Goal: Task Accomplishment & Management: Complete application form

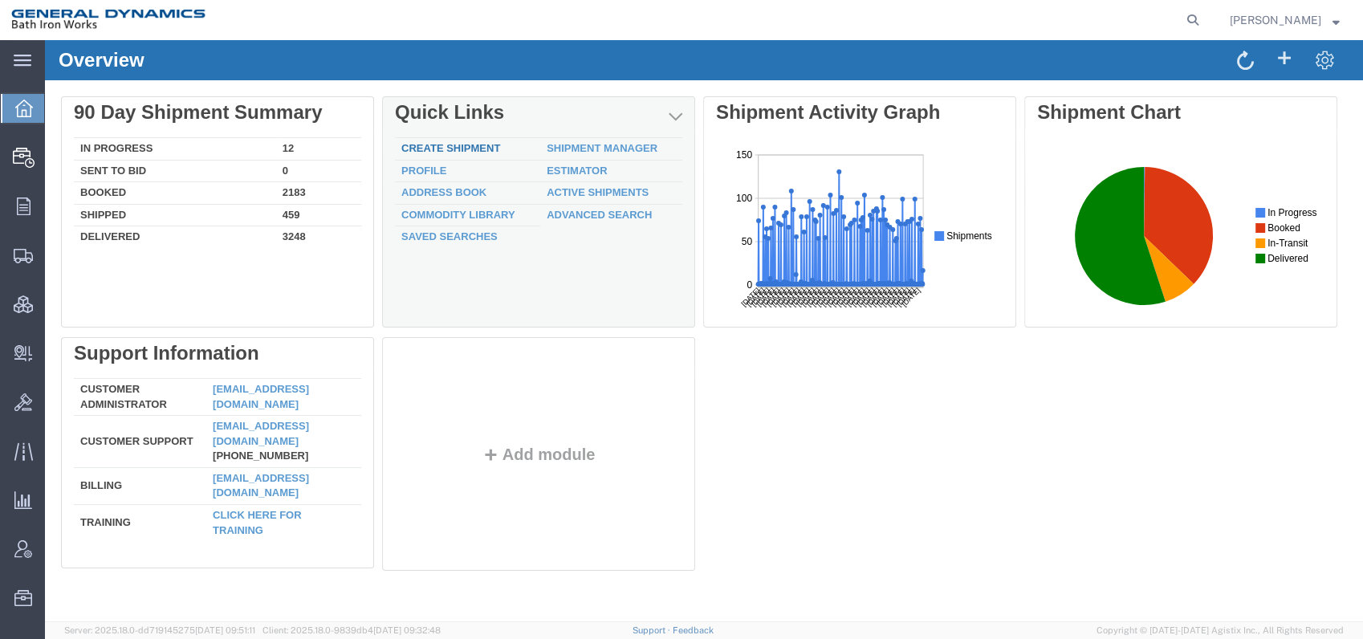
click at [482, 145] on link "Create Shipment" at bounding box center [450, 148] width 99 height 12
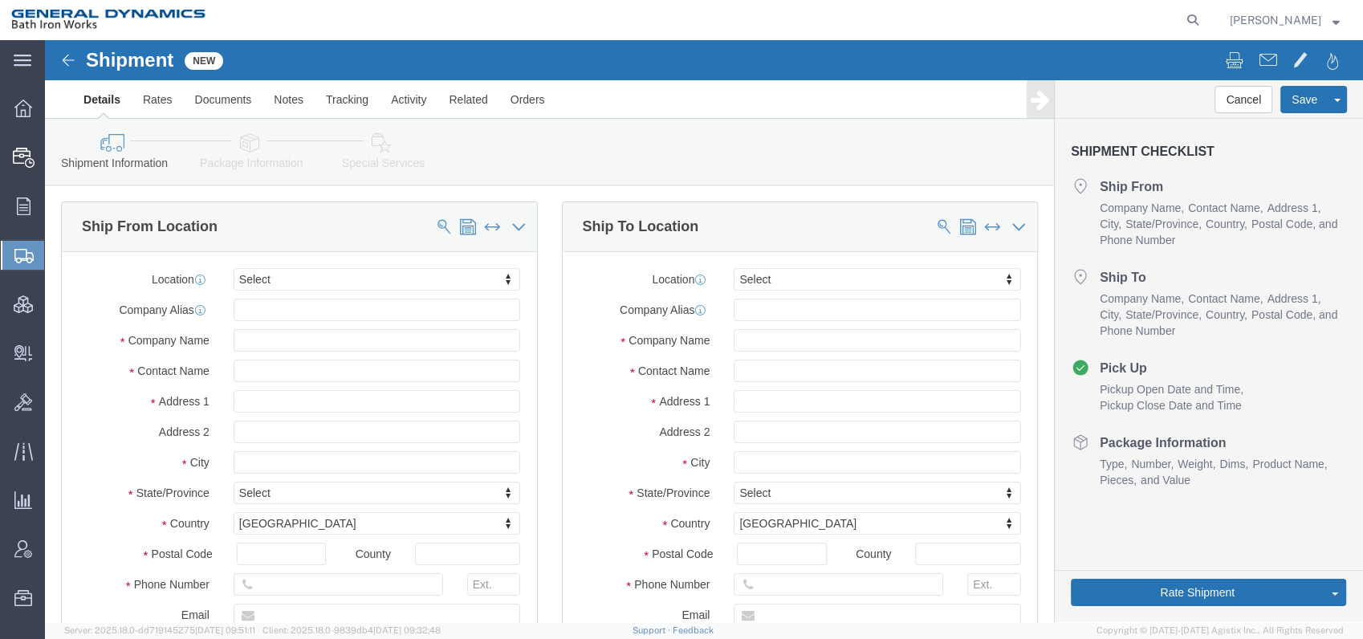
select select
click input "text"
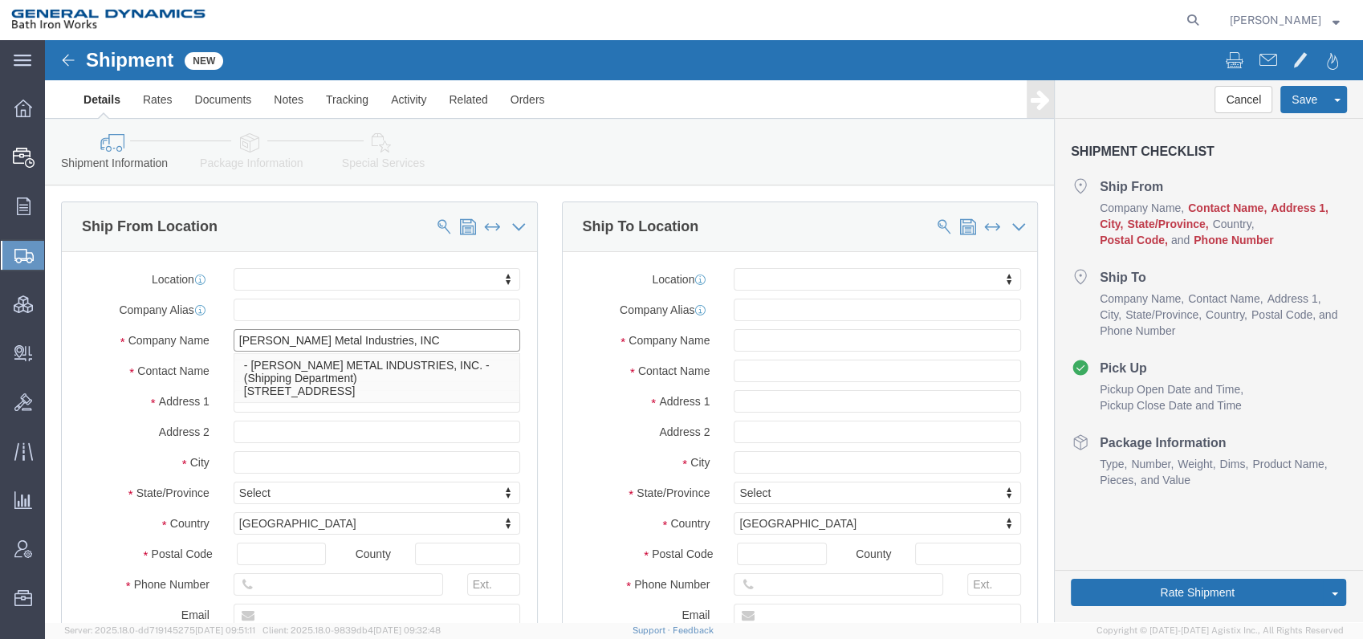
type input "[PERSON_NAME] Metal Industries, INC"
type input "[PERSON_NAME]"
type input "[STREET_ADDRESS]"
select select
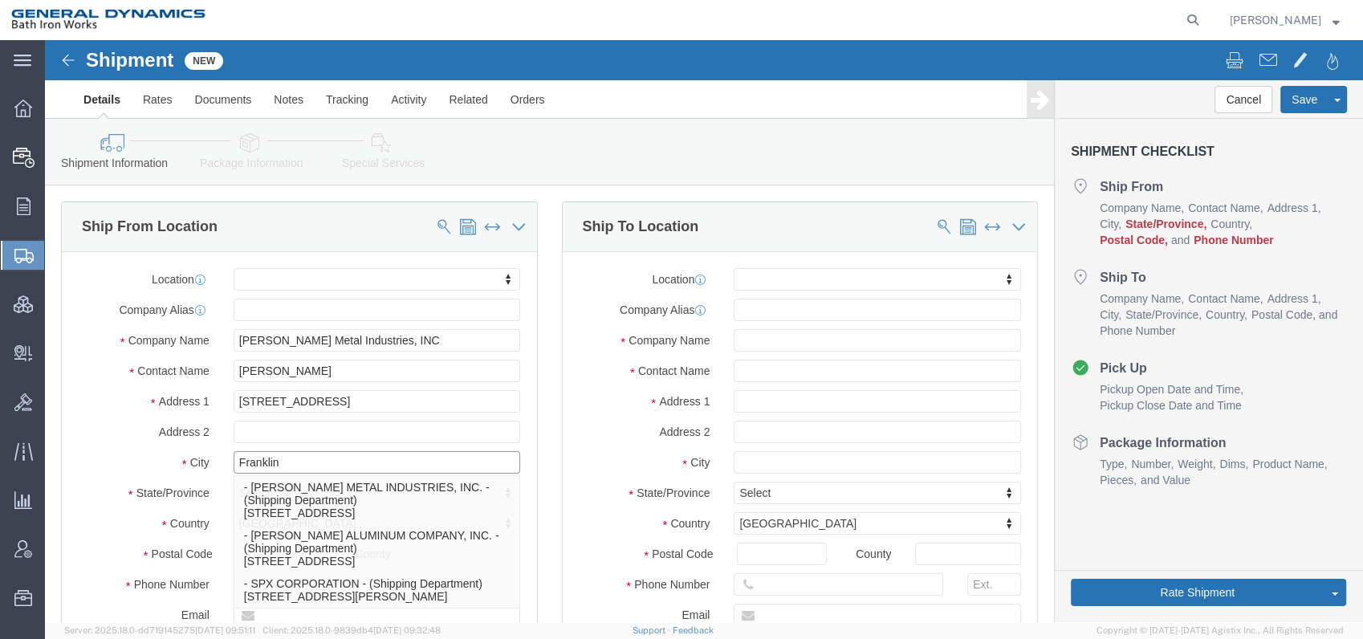
type input "Franklin"
select select
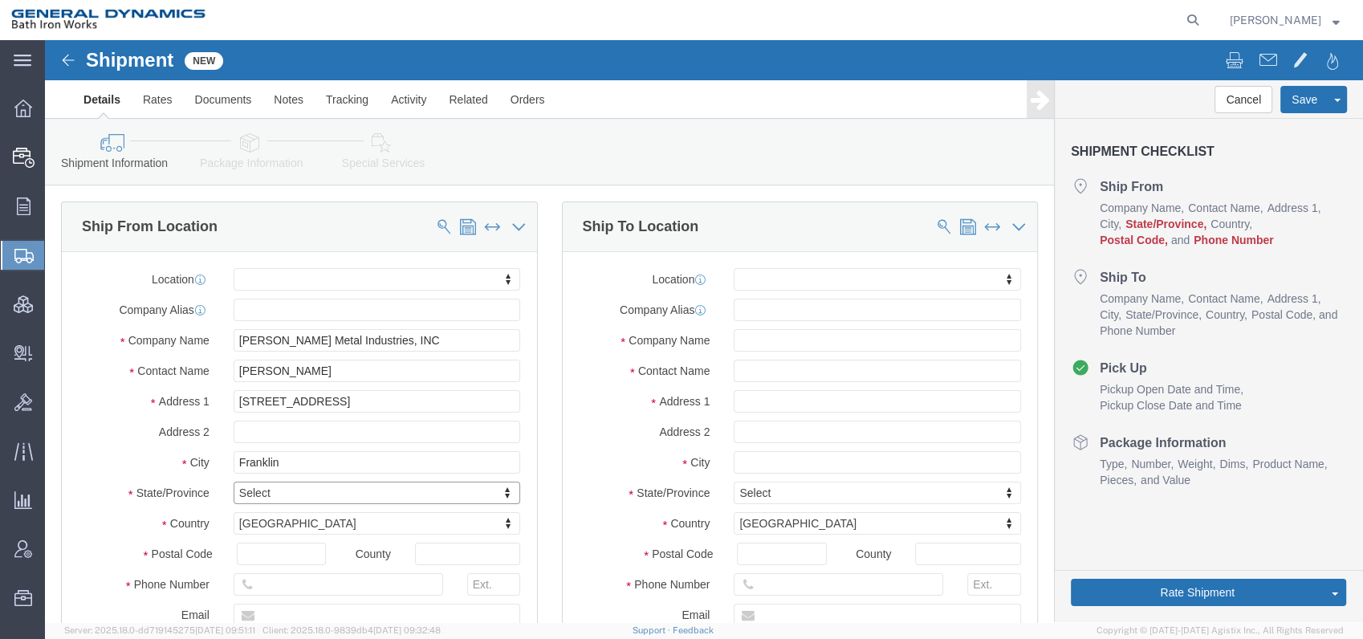
type input "P"
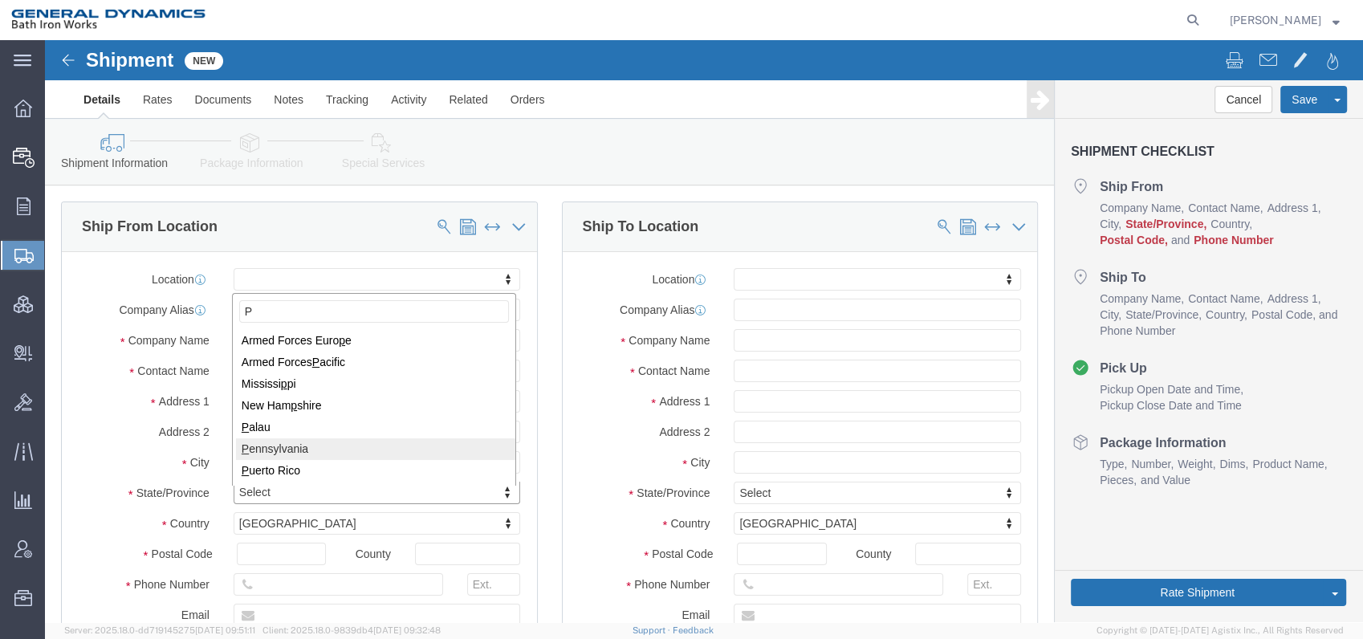
select select
select select "PA"
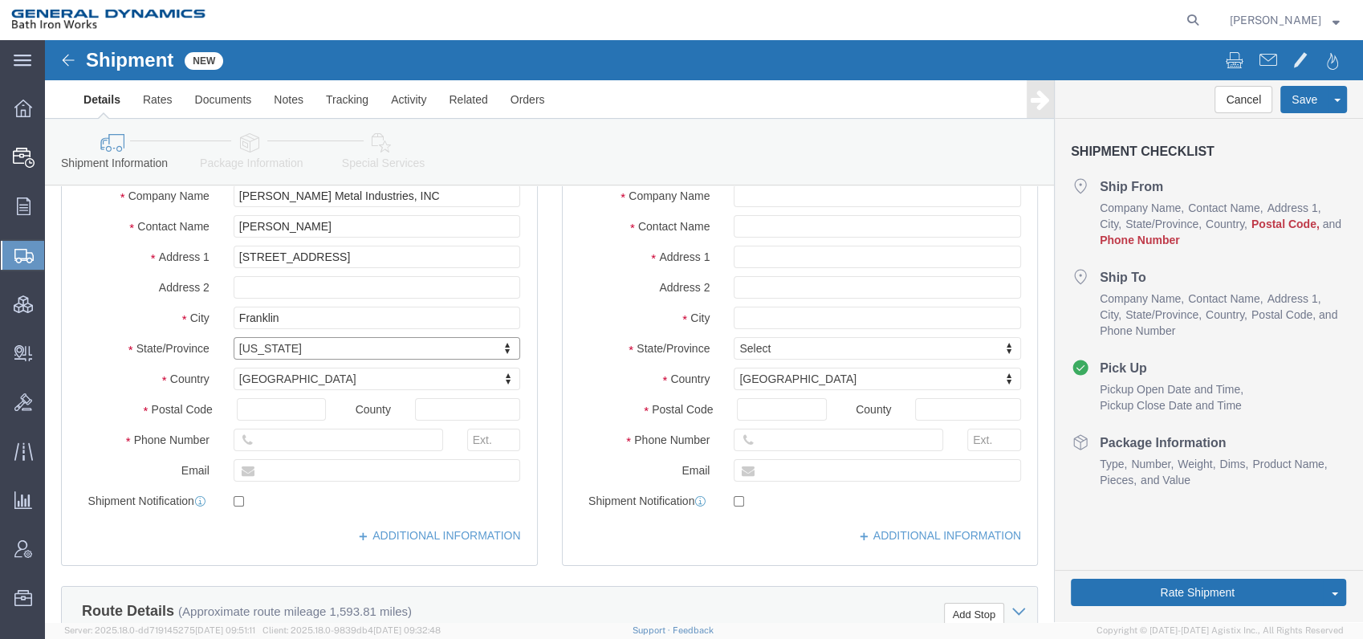
scroll to position [178, 0]
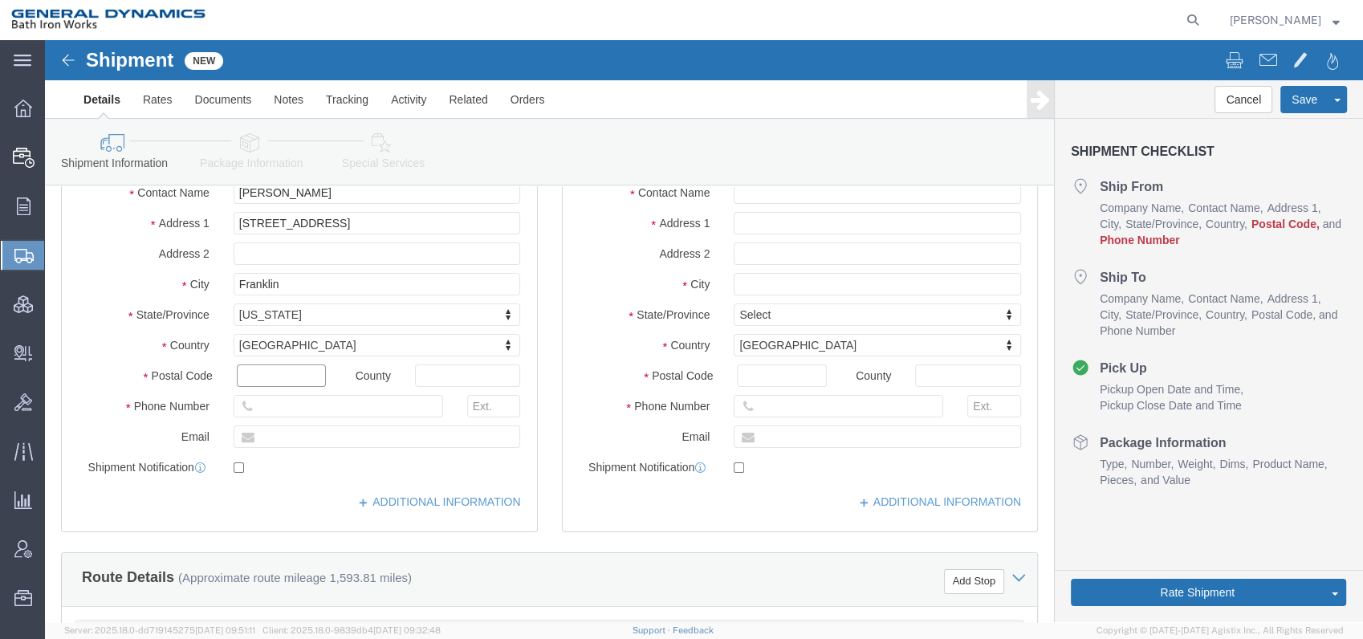
click input "text"
type input "16323"
select select
click input "text"
type input "[PHONE_NUMBER]"
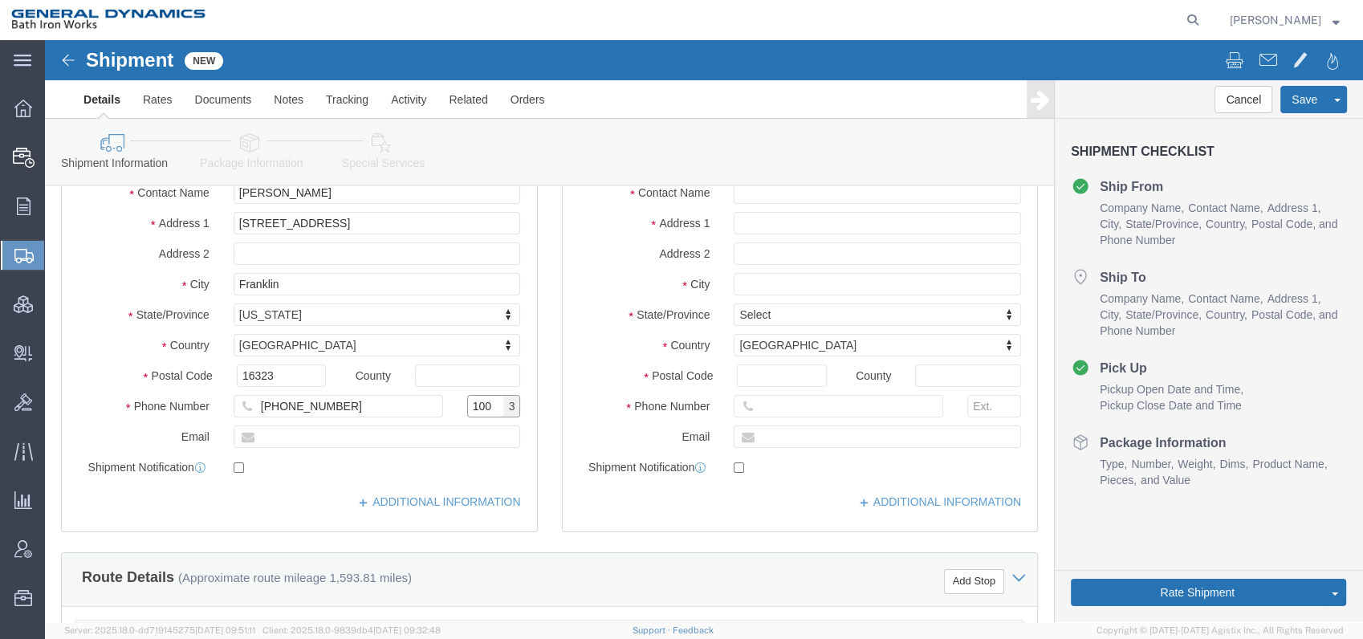
scroll to position [0, 0]
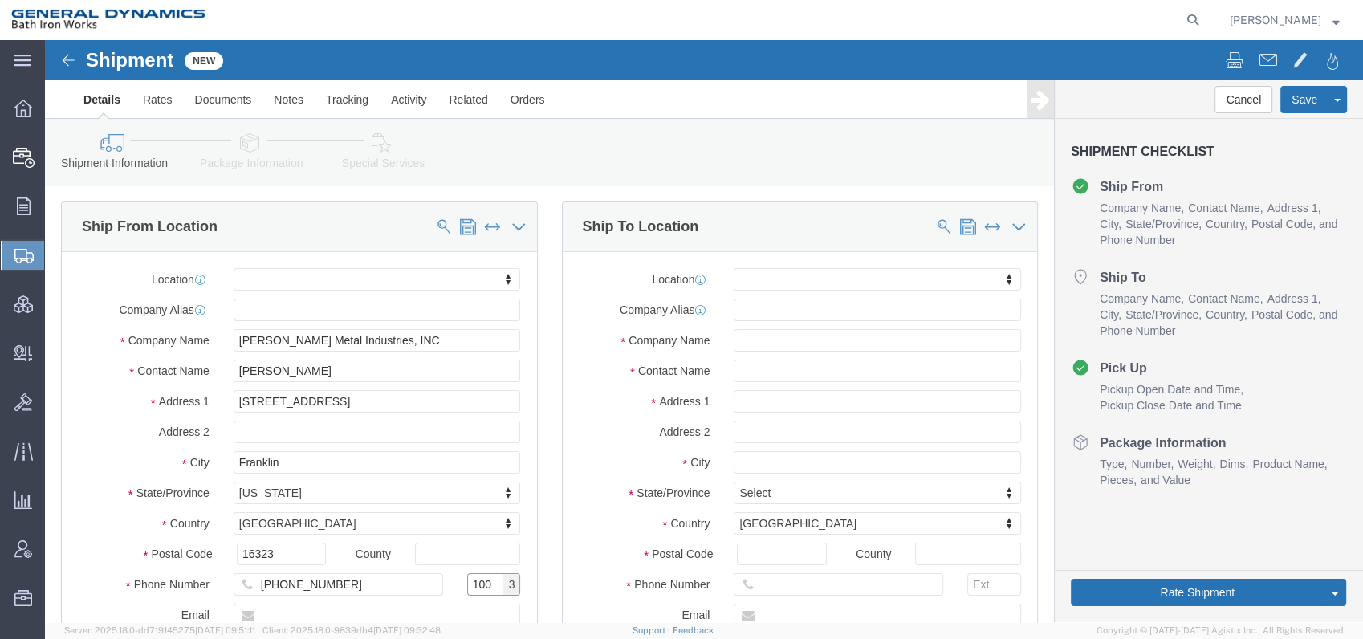
type input "100"
click input "text"
type input "Bath Iron Works"
type input "[PERSON_NAME]"
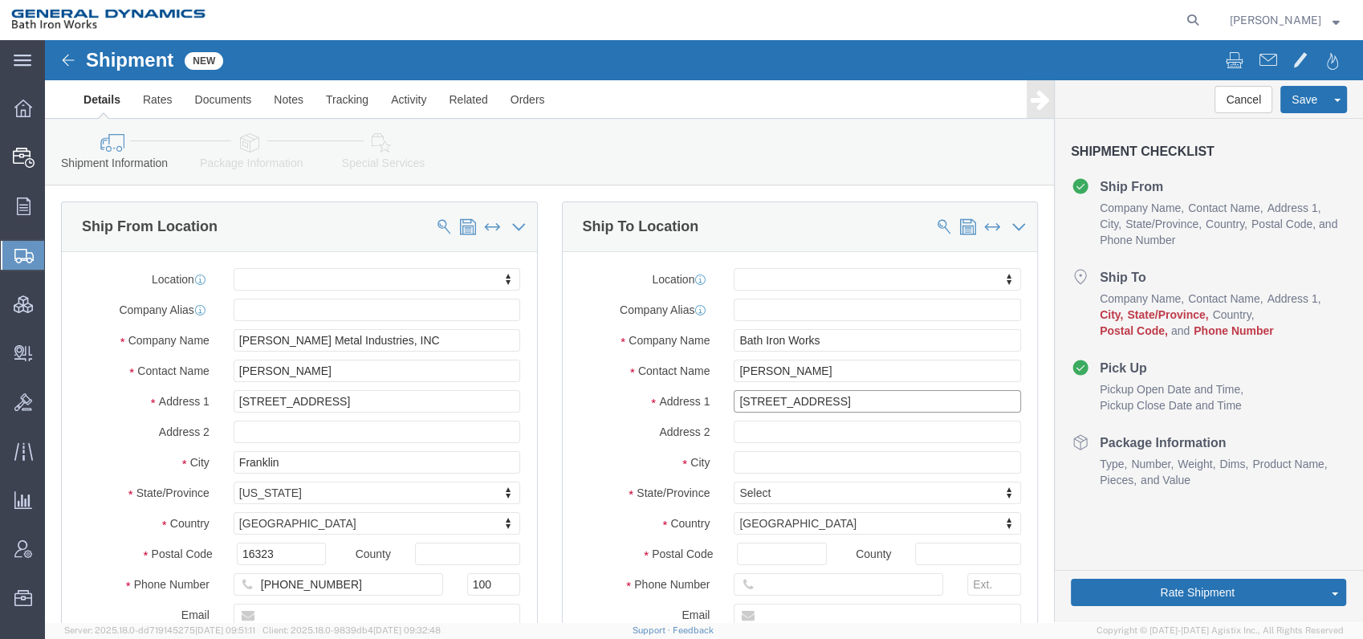
type input "[STREET_ADDRESS]"
select select
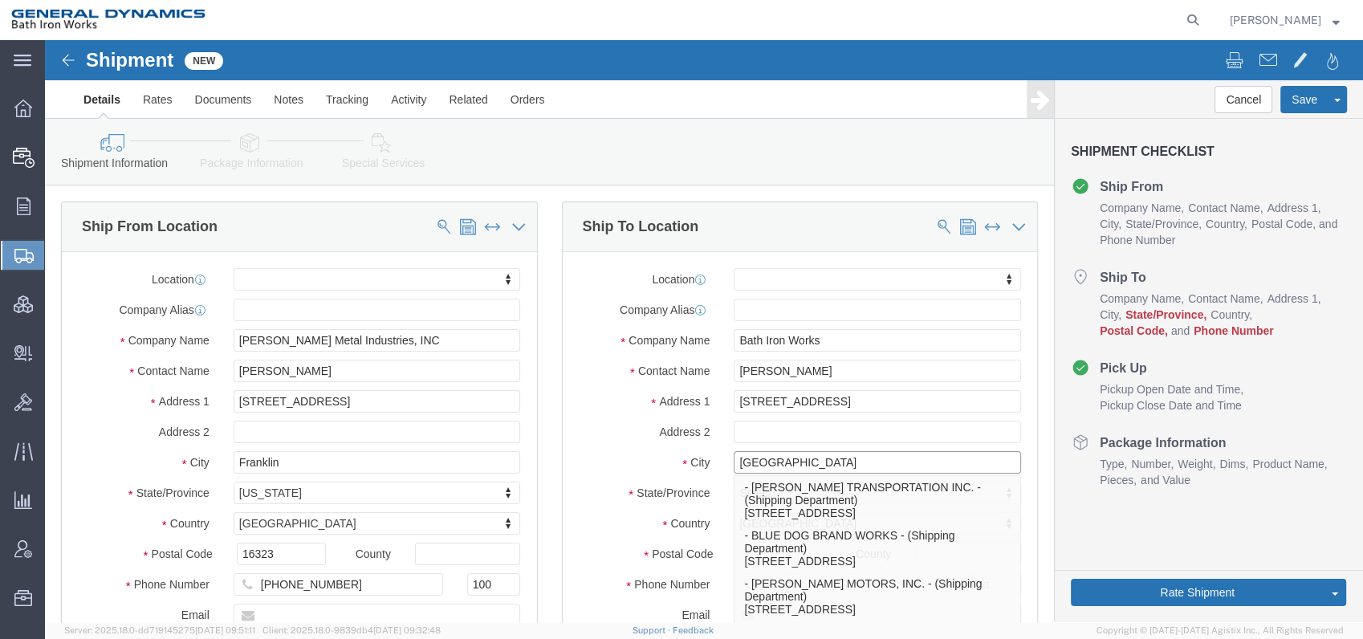
type input "[GEOGRAPHIC_DATA]"
select select
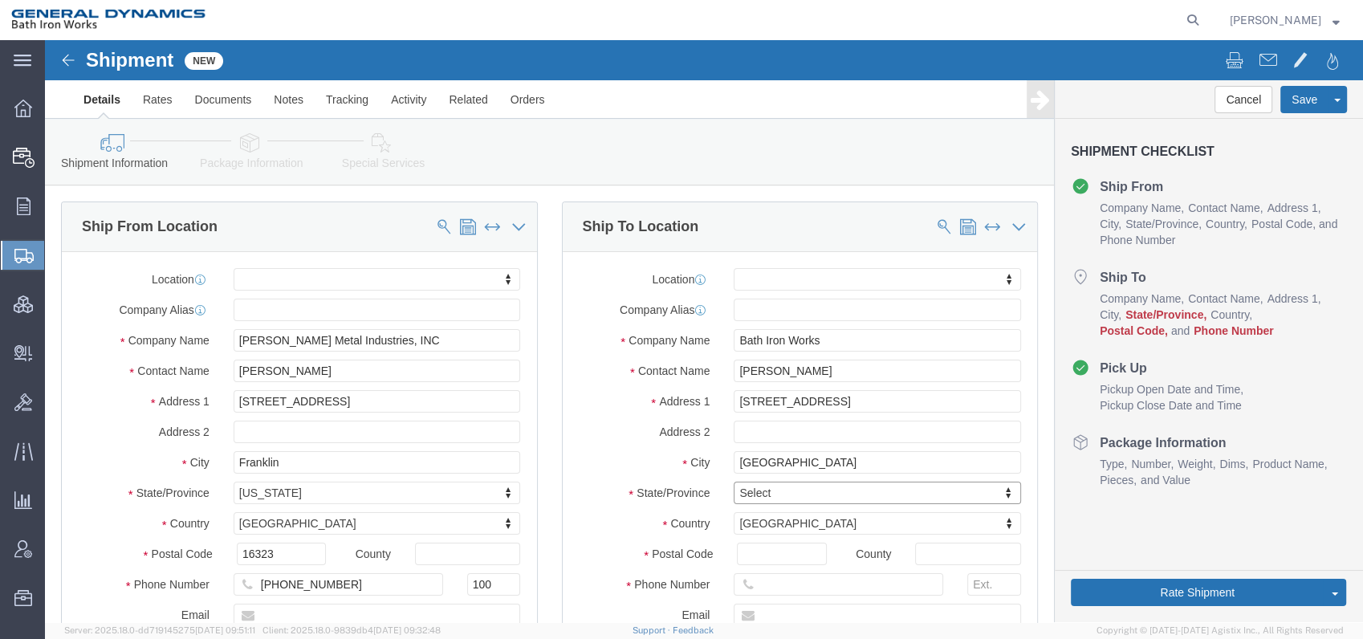
type input "M"
type input "Mai"
select select
select select "ME"
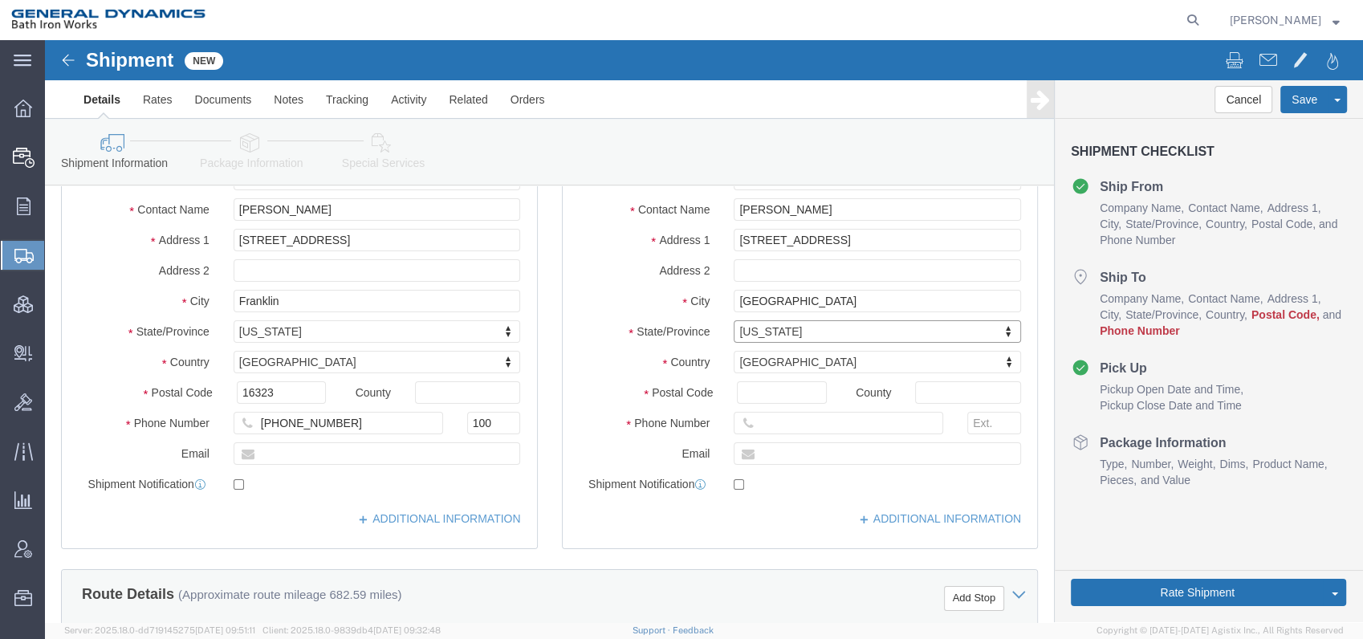
scroll to position [178, 0]
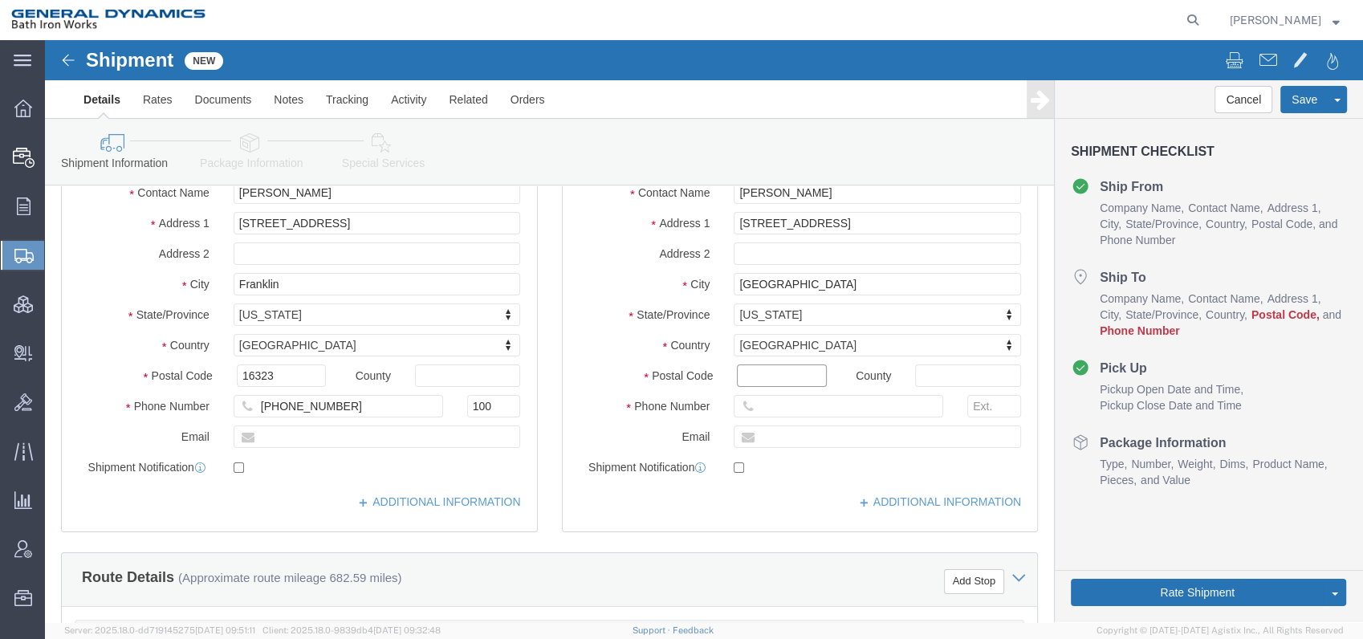
click input "Postal Code"
type input "04011"
select select
click input "text"
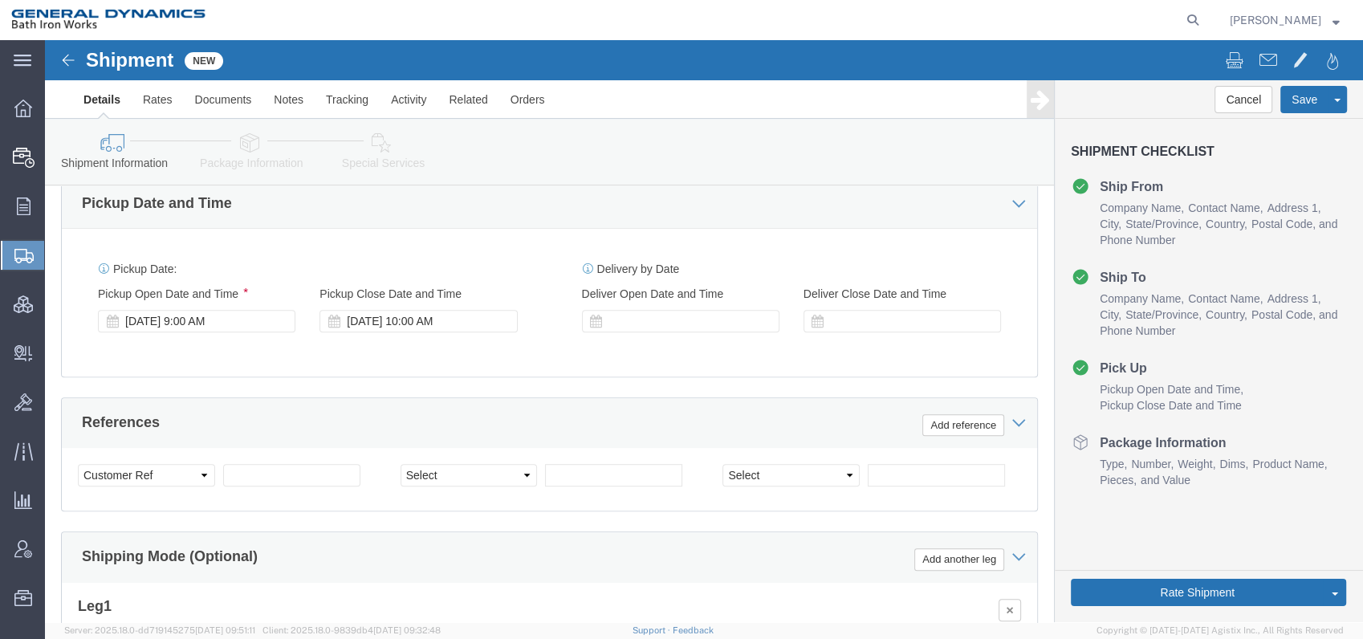
scroll to position [981, 0]
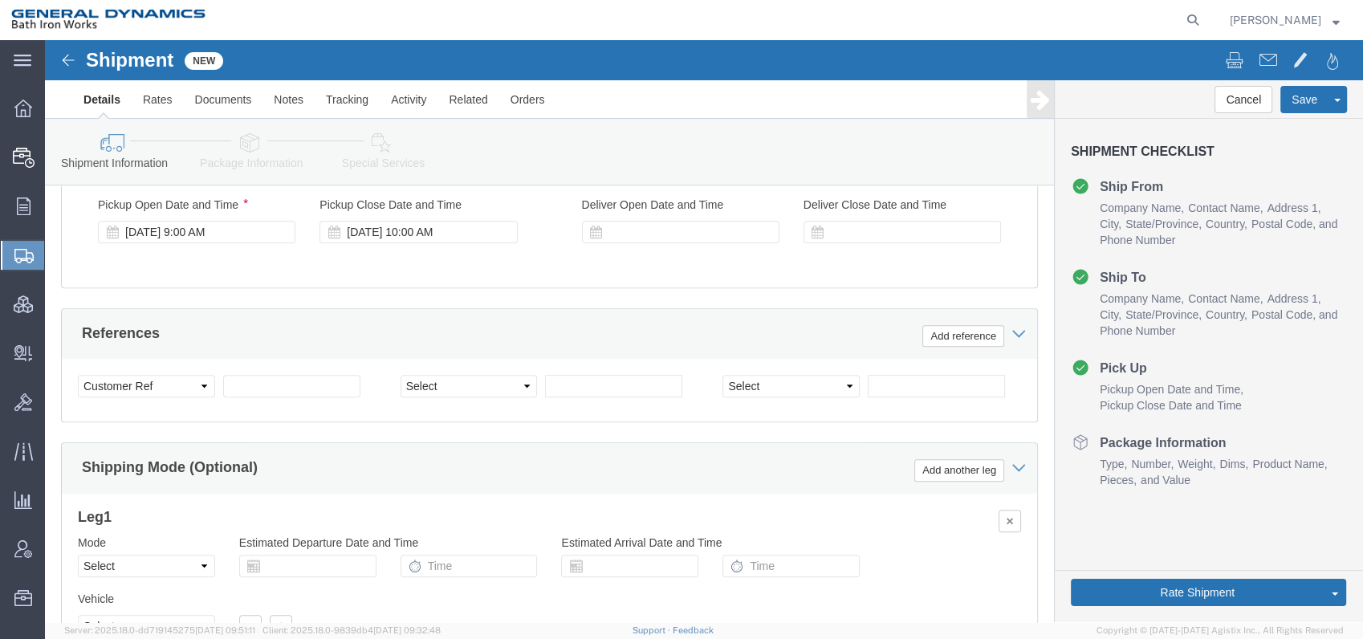
type input "[PHONE_NUMBER]"
click select "Select Account Type Activity ID Airline Appointment Number ASN Batch Request # …"
select select "PURCHORD"
click select "Select Account Type Activity ID Airline Appointment Number ASN Batch Request # …"
click input "text"
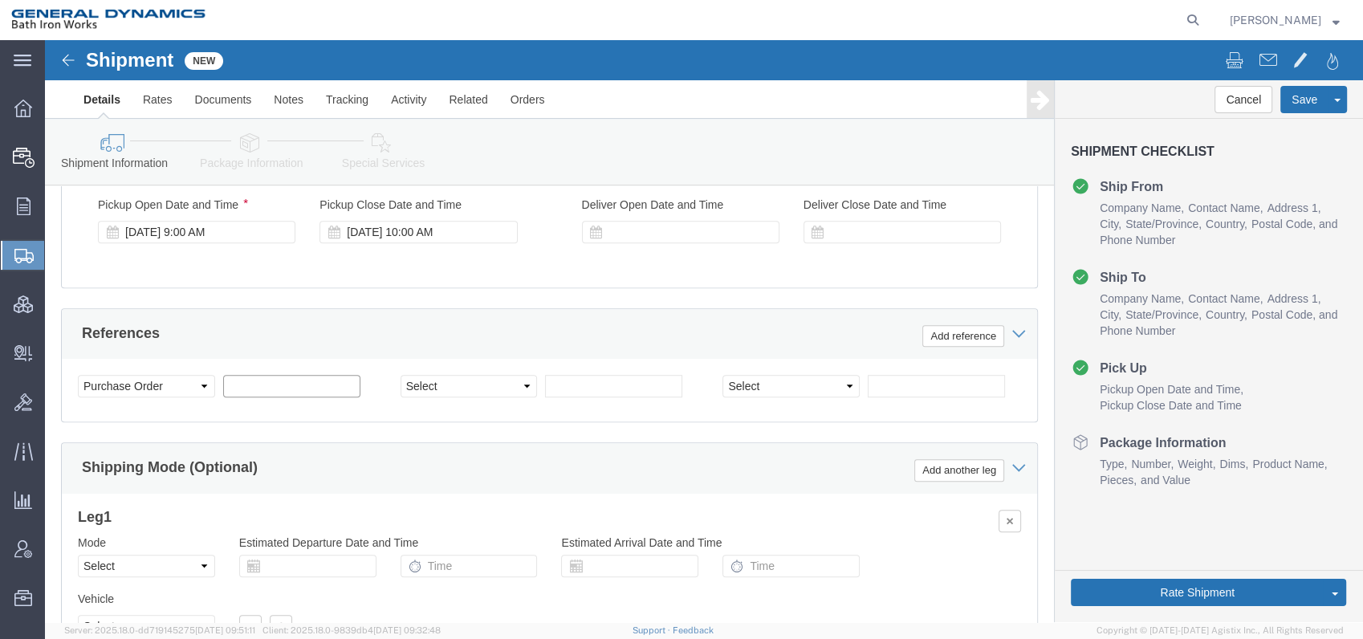
click input "text"
type input "00526APCDJ"
click select "Select Account Type Activity ID Airline Appointment Number ASN Batch Request # …"
select select "PURCHORD"
click select "Select Account Type Activity ID Airline Appointment Number ASN Batch Request # …"
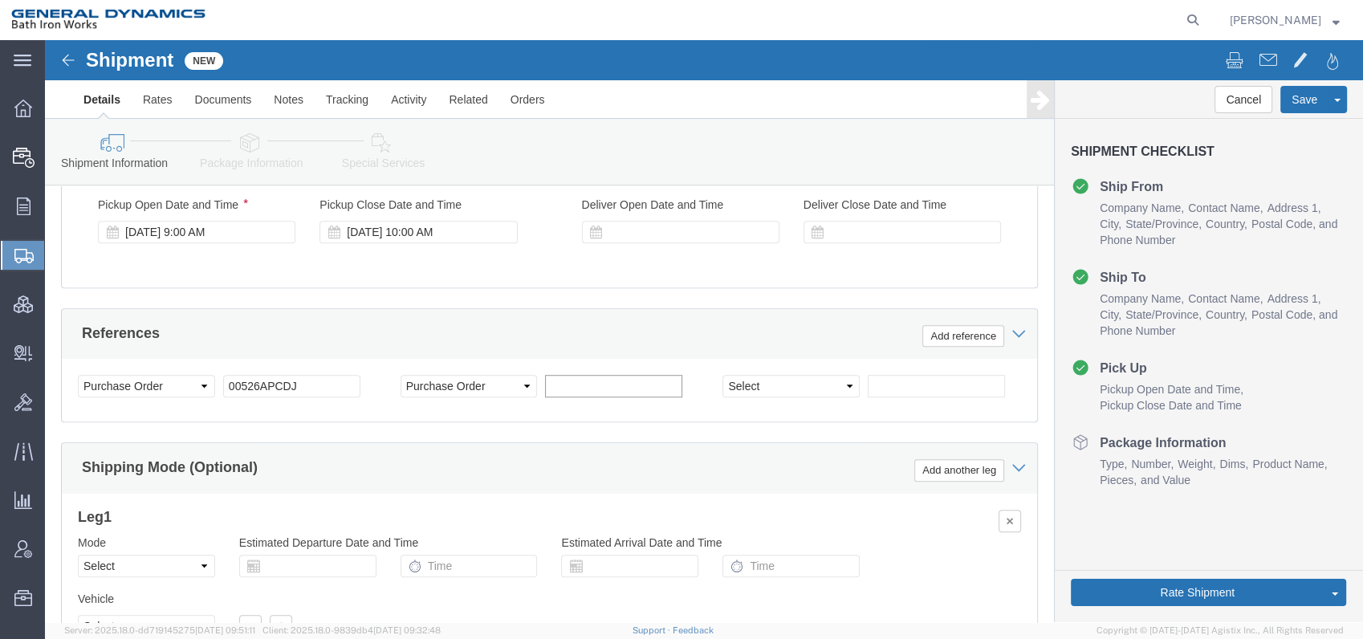
click input "text"
type input "00526ANVSQ"
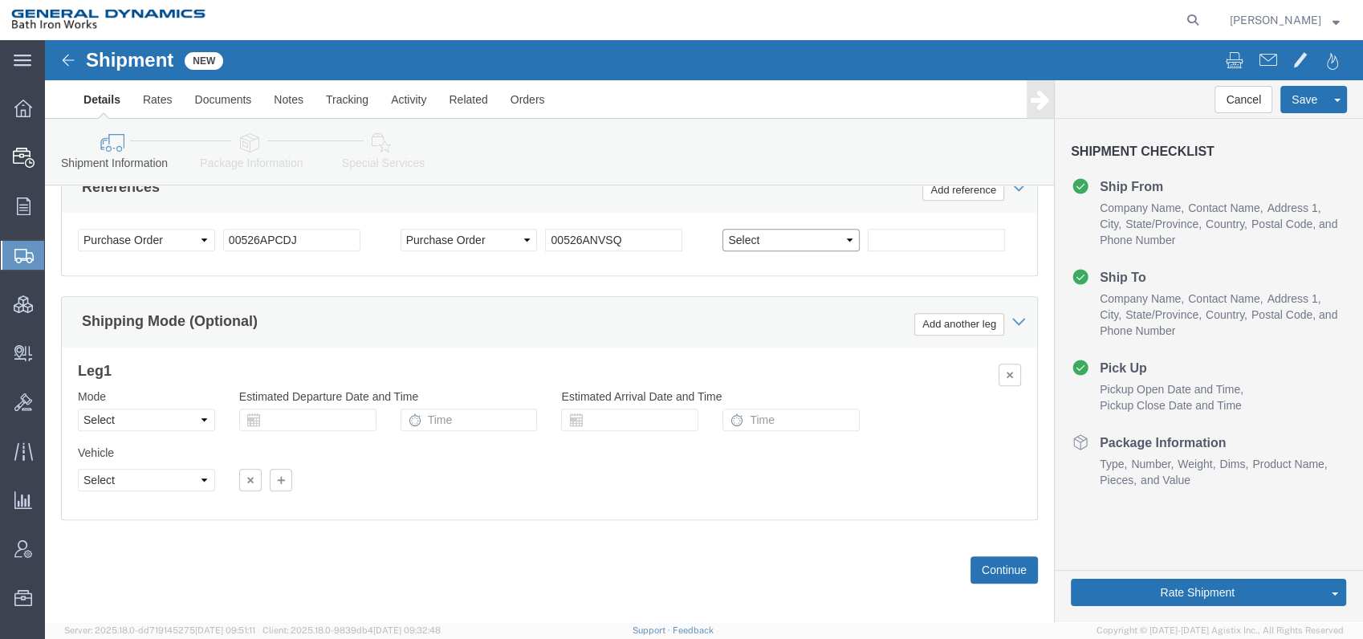
scroll to position [1135, 0]
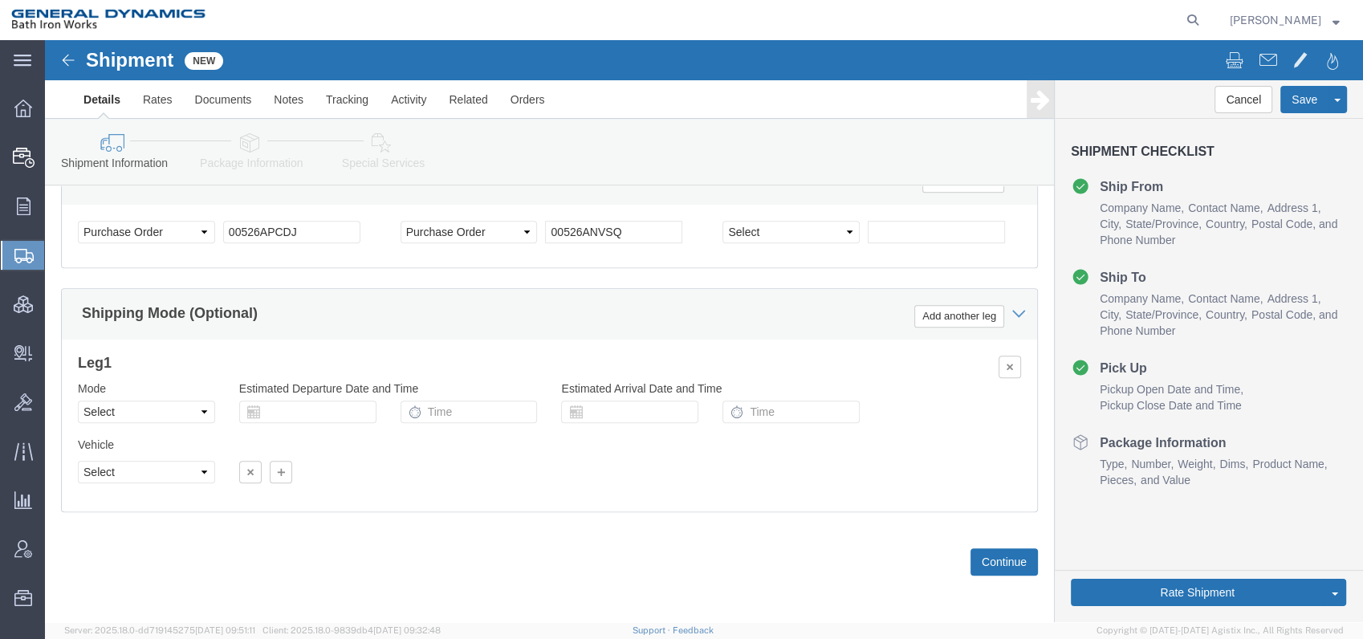
click icon
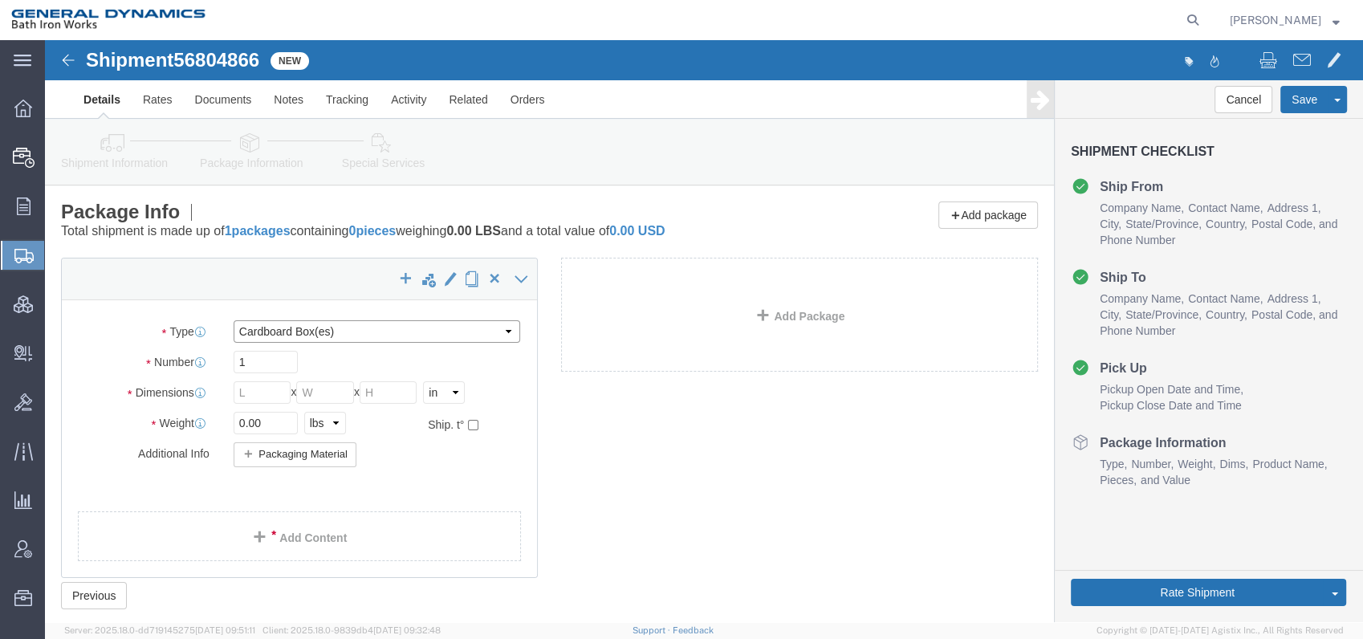
click select "Select Bale(s) Basket(s) Bolt(s) Bottle(s) Buckets Bulk Bundle(s) Can(s) Cardbo…"
select select "CRAT"
click select "Select Bale(s) Basket(s) Bolt(s) Bottle(s) Buckets Bulk Bundle(s) Can(s) Cardbo…"
drag, startPoint x: 216, startPoint y: 319, endPoint x: 178, endPoint y: 319, distance: 37.7
click div "1"
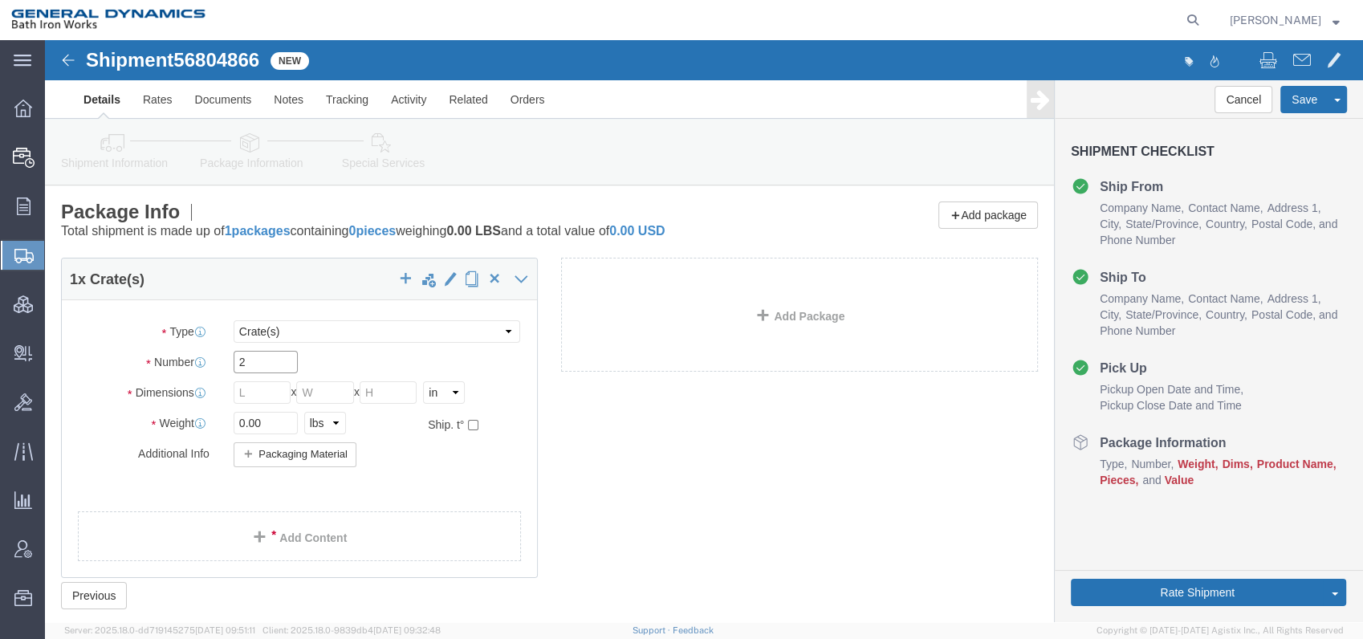
type input "2"
drag, startPoint x: 211, startPoint y: 352, endPoint x: 187, endPoint y: 352, distance: 24.1
click input "text"
type input "121"
type input "45"
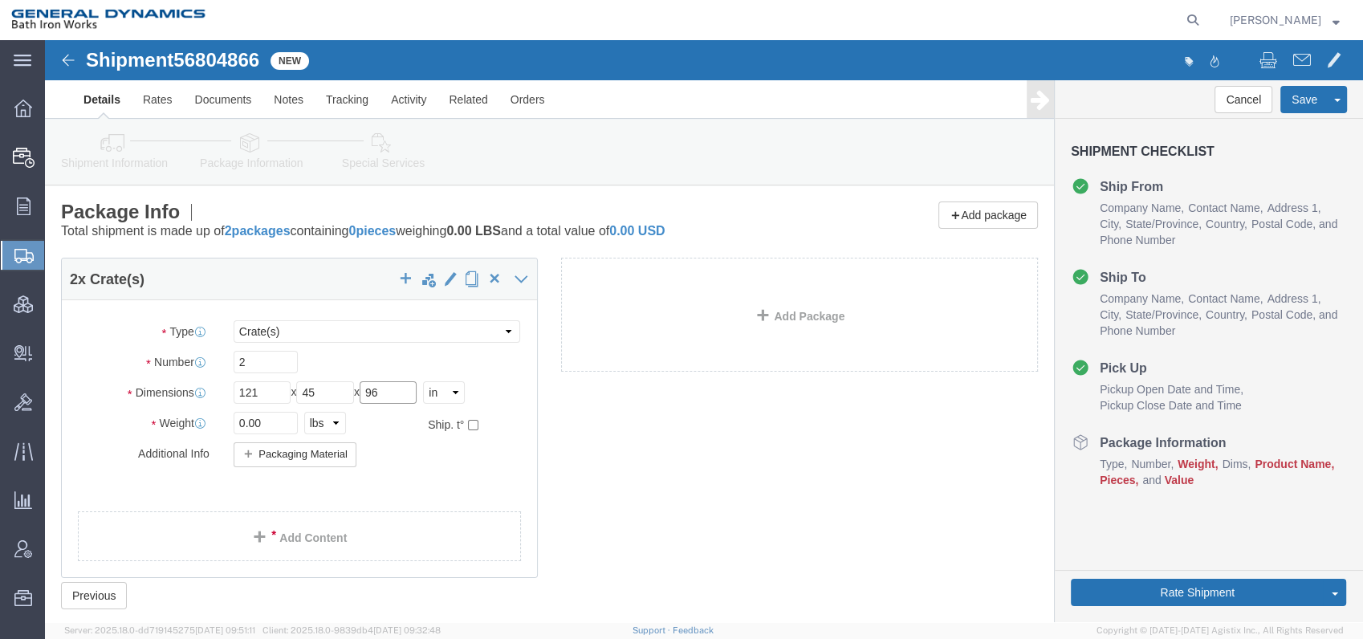
type input "96"
drag, startPoint x: 230, startPoint y: 384, endPoint x: 173, endPoint y: 379, distance: 58.0
click div "0.00 Select kgs lbs"
type input "8302"
click link "Add Content"
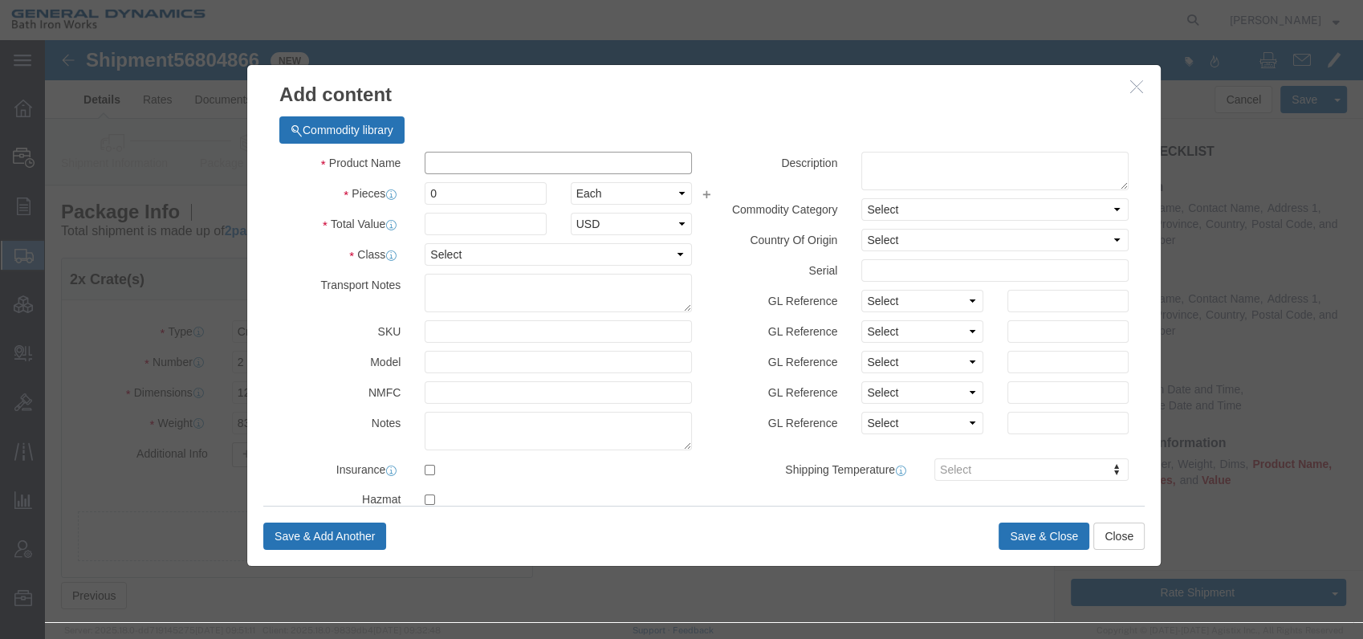
click input "text"
type input "Filter Assembly"
drag, startPoint x: 430, startPoint y: 152, endPoint x: 328, endPoint y: 157, distance: 102.1
click div "Pieces 0 Select Bag Barrels 100Board Feet Bottle Box Blister Pack Carats Can Ca…"
type input "2"
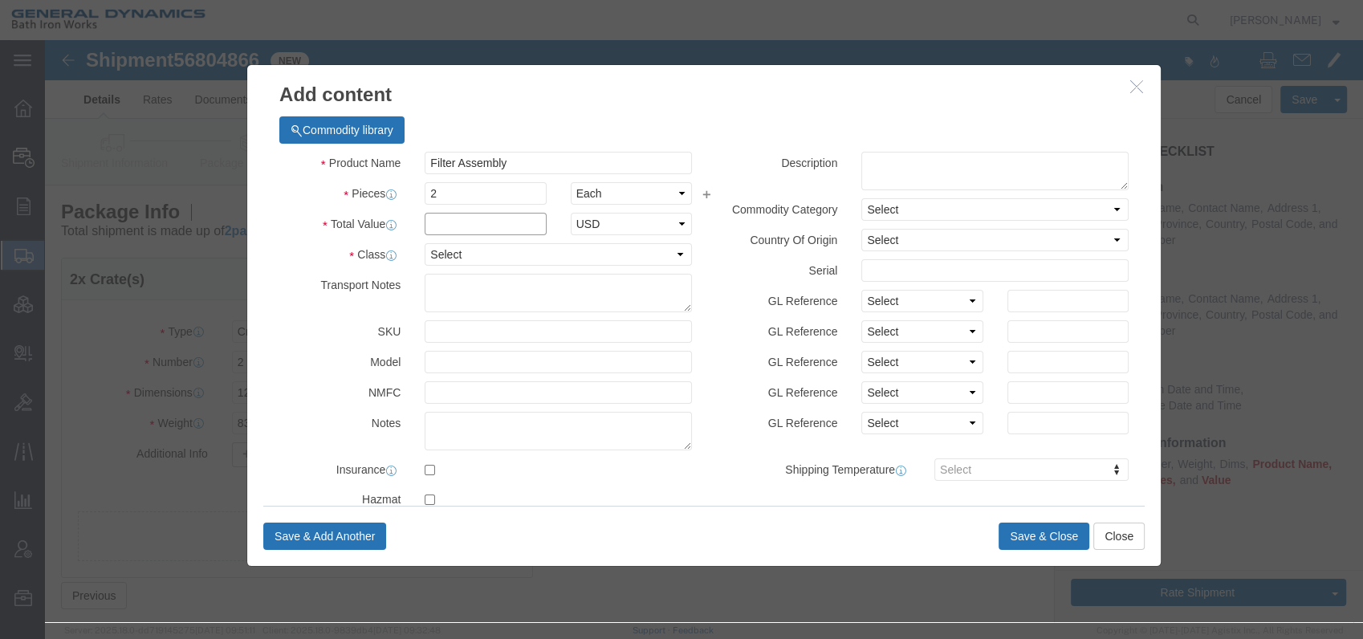
click input "text"
type input "1"
click select "Select 50 55 60 65 70 85 92.5 100 125 175 250 300 400"
select select "55"
click select "Select 50 55 60 65 70 85 92.5 100 125 175 250 300 400"
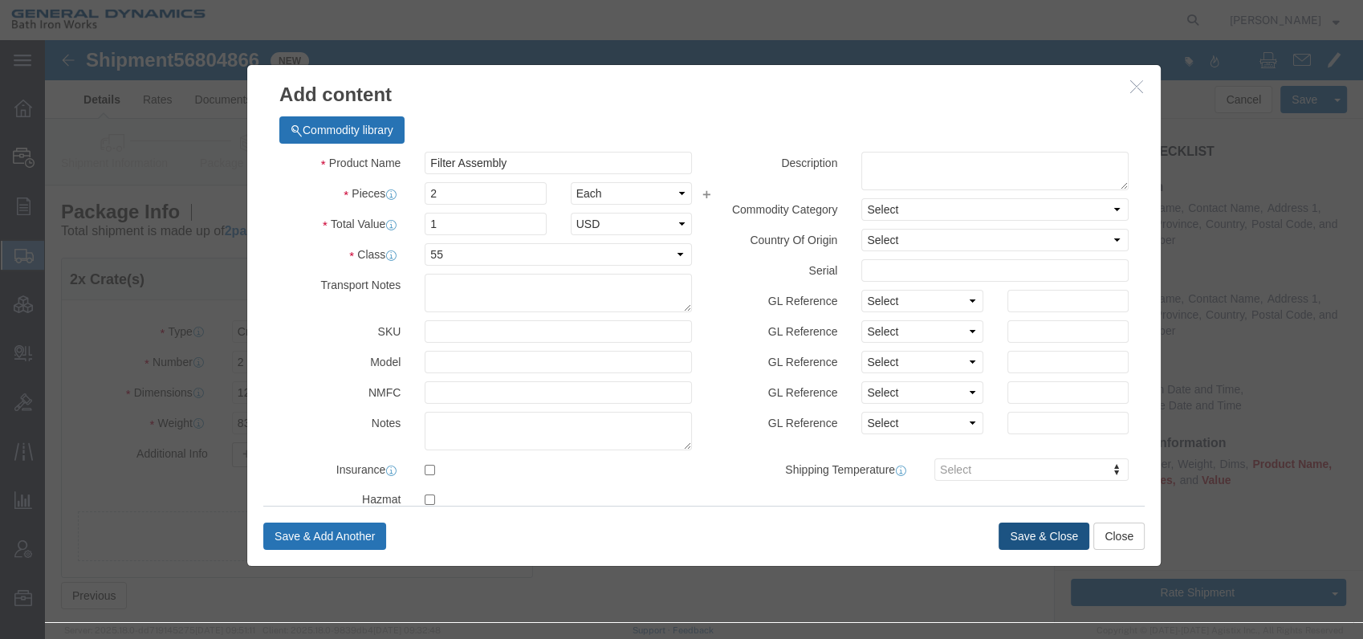
click button "Save & Close"
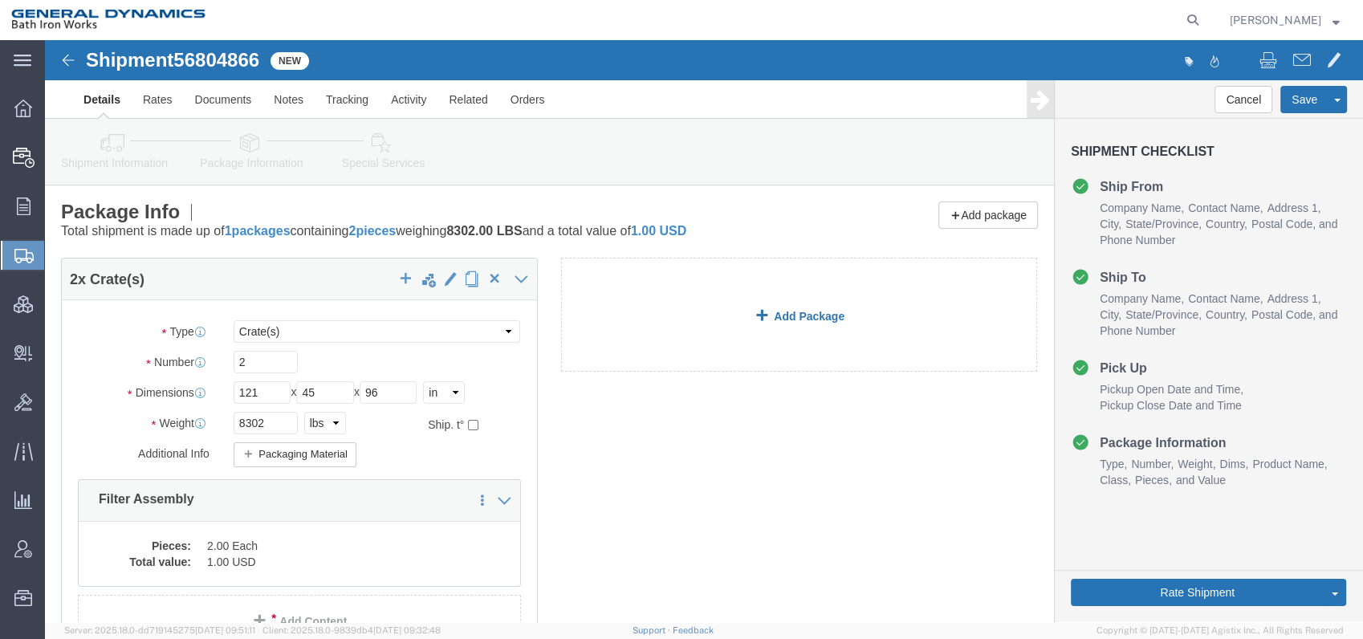
click link "Add Package"
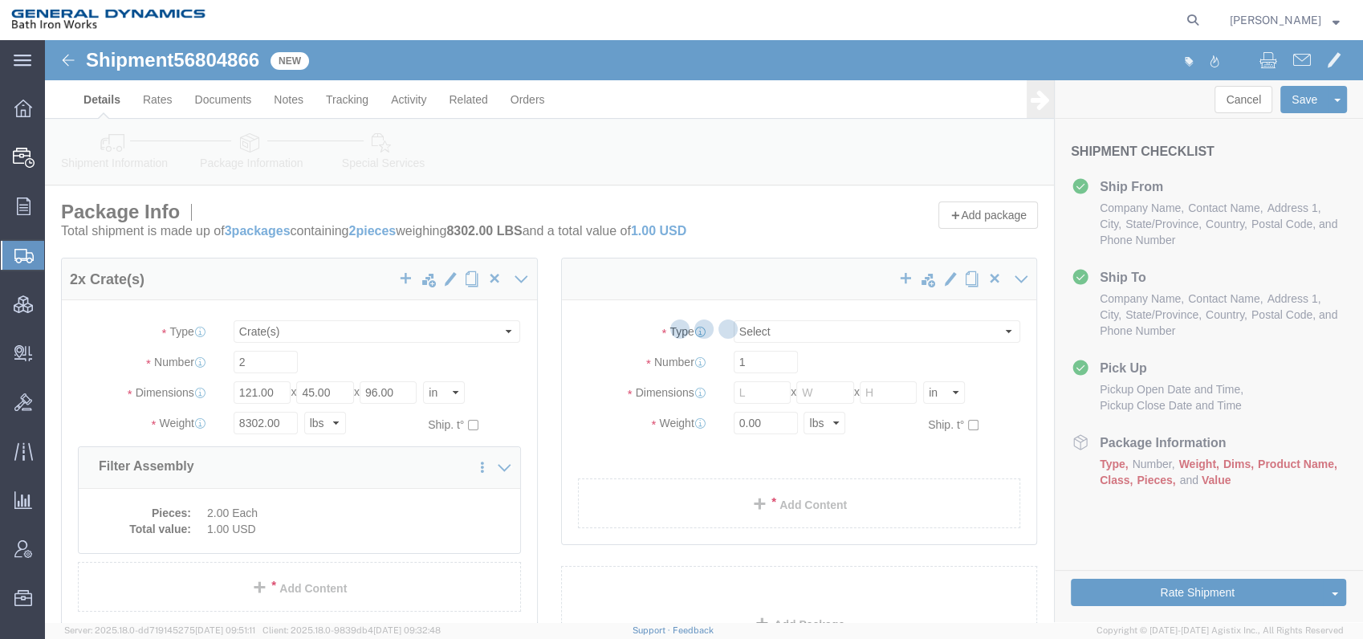
select select "CRAT"
select select "CBOX"
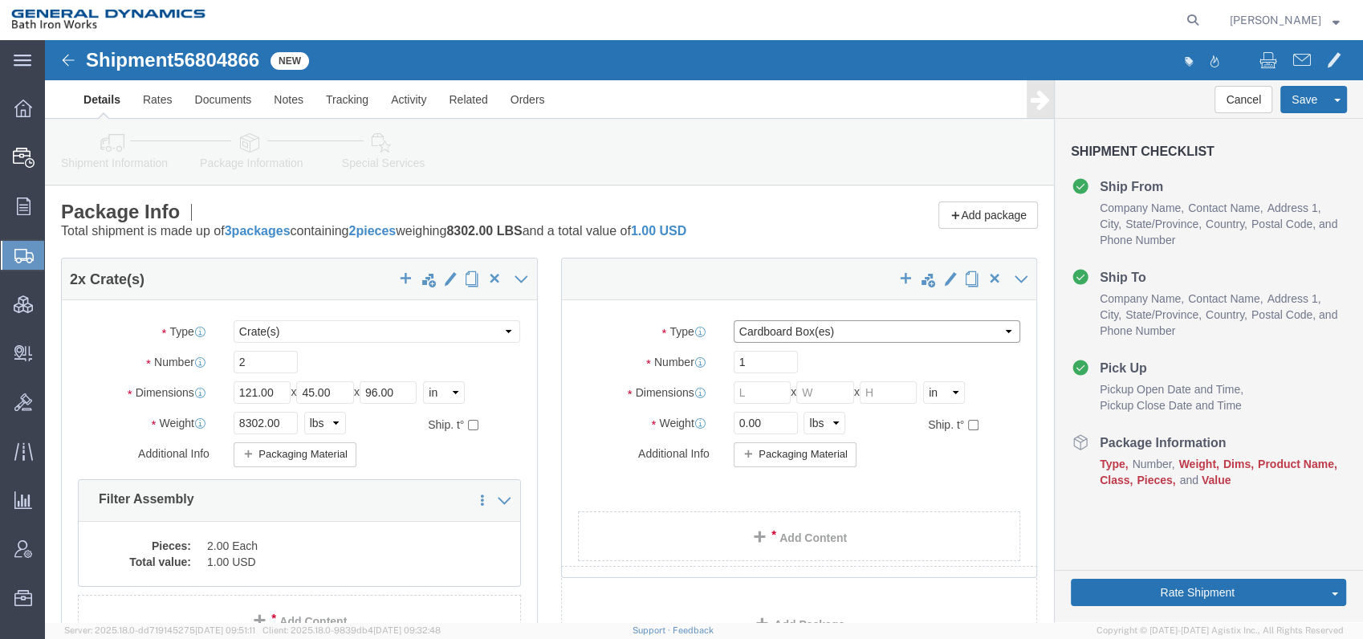
click select "Select Bale(s) Basket(s) Bolt(s) Bottle(s) Buckets Bulk Bundle(s) Can(s) Cardbo…"
drag, startPoint x: 696, startPoint y: 354, endPoint x: 639, endPoint y: 350, distance: 57.1
click div "Dimensions Separate dimensions for each package, Length x Width x Height Length…"
type input "7"
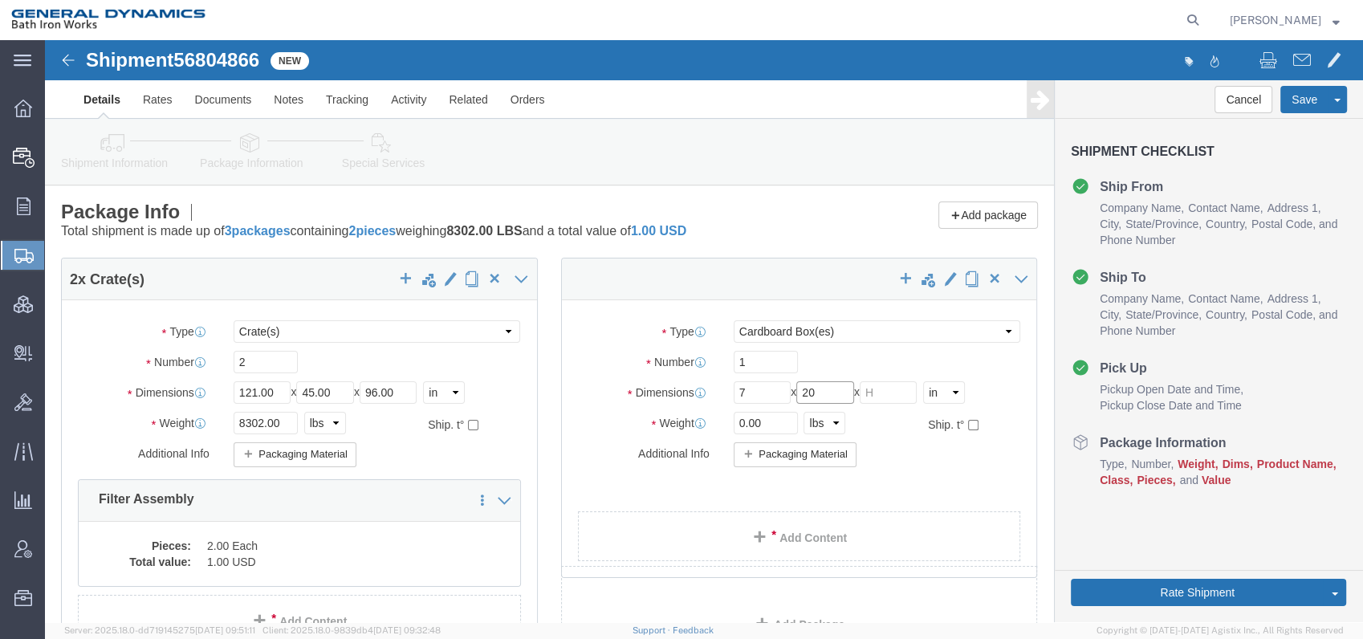
type input "20"
type input "7"
drag, startPoint x: 710, startPoint y: 377, endPoint x: 662, endPoint y: 384, distance: 47.8
click div "Weight 0.00 Select kgs lbs Ship. t°"
type input "11"
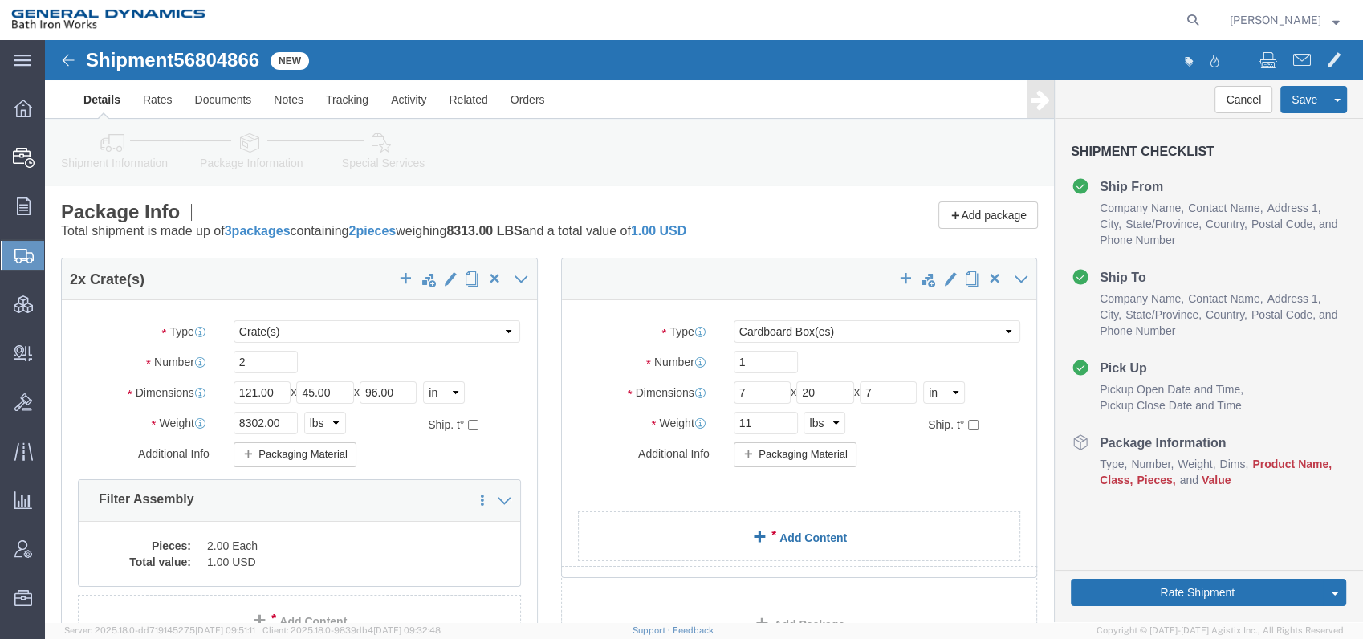
click link "Add Content"
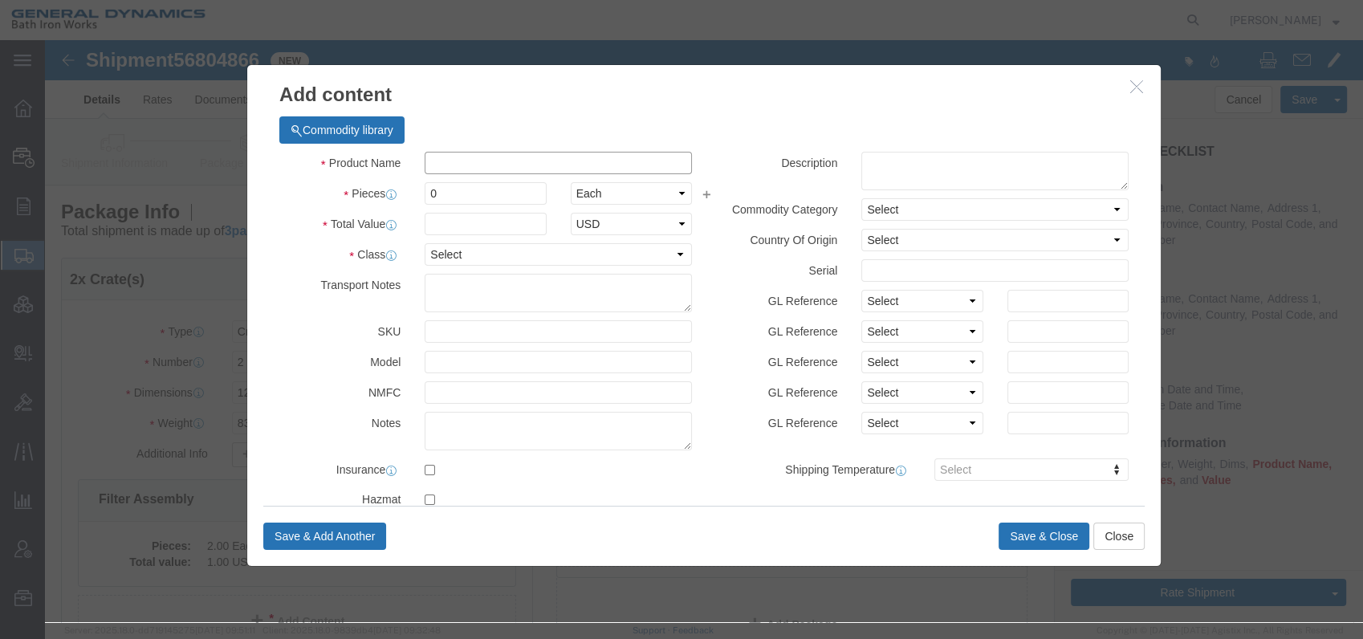
click input "text"
type input "Misc Parts"
type input "1"
select select "USD"
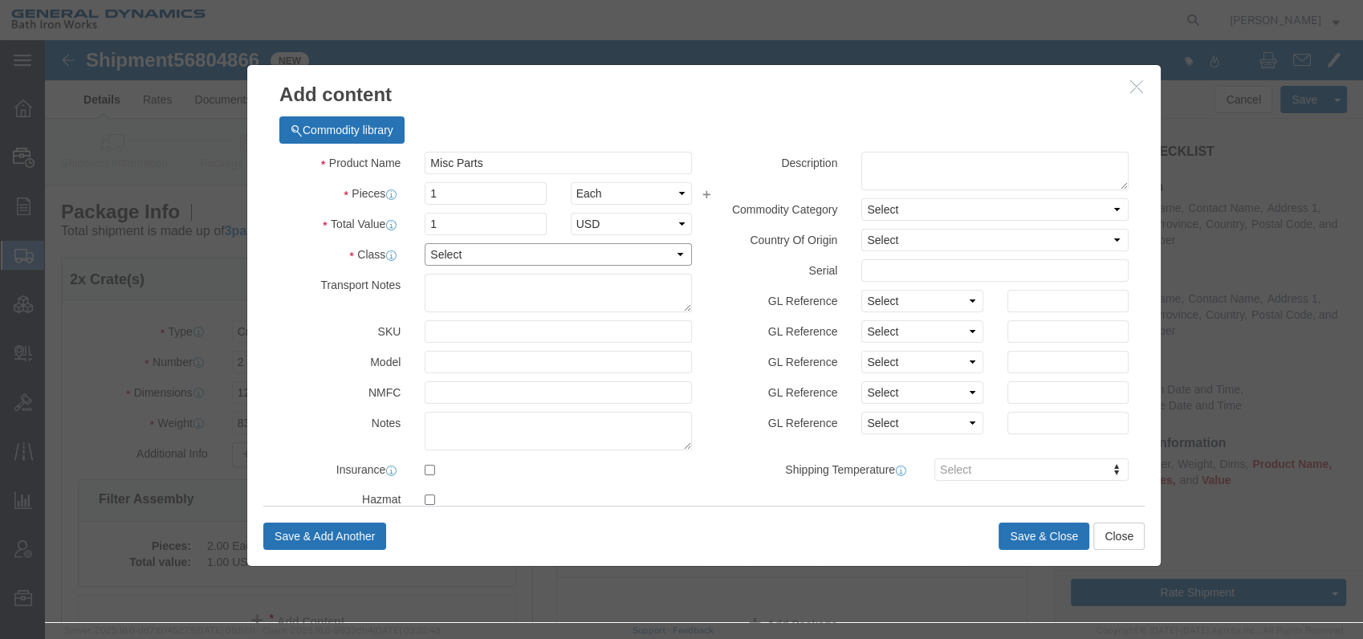
click select "Select 50 55 60 65 70 85 92.5 100 125 175 250 300 400"
select select "55"
click select "Select 50 55 60 65 70 85 92.5 100 125 175 250 300 400"
click button "Save & Close"
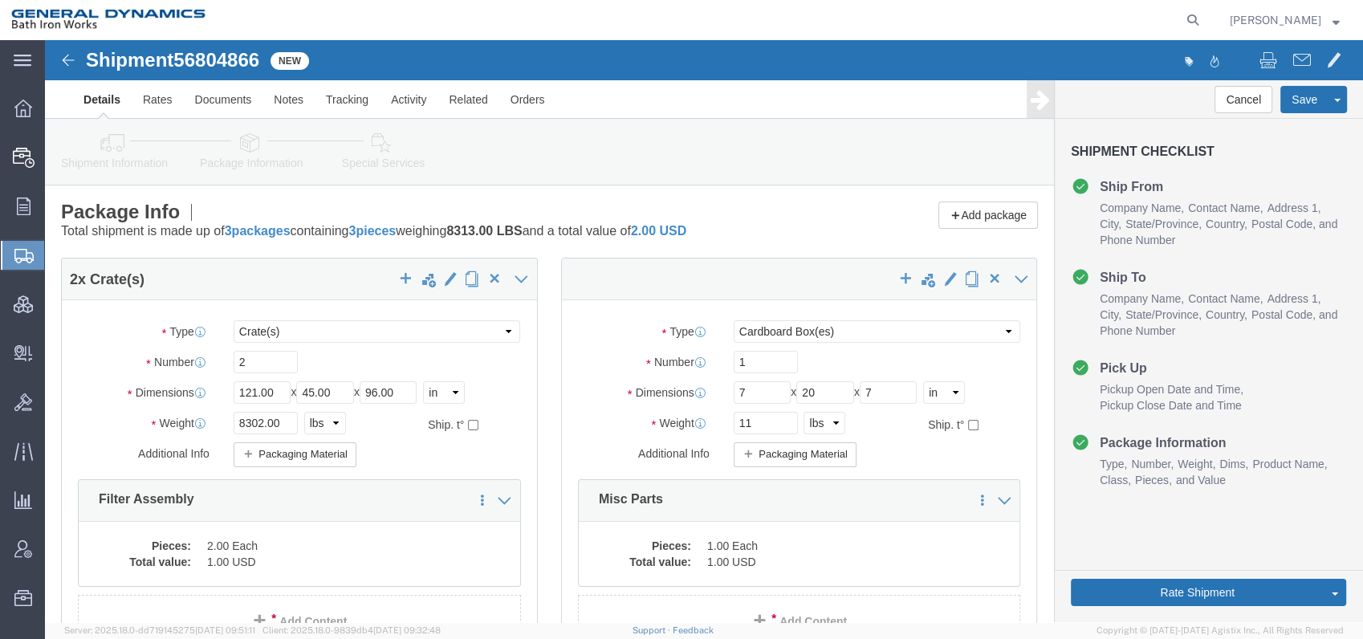
click icon
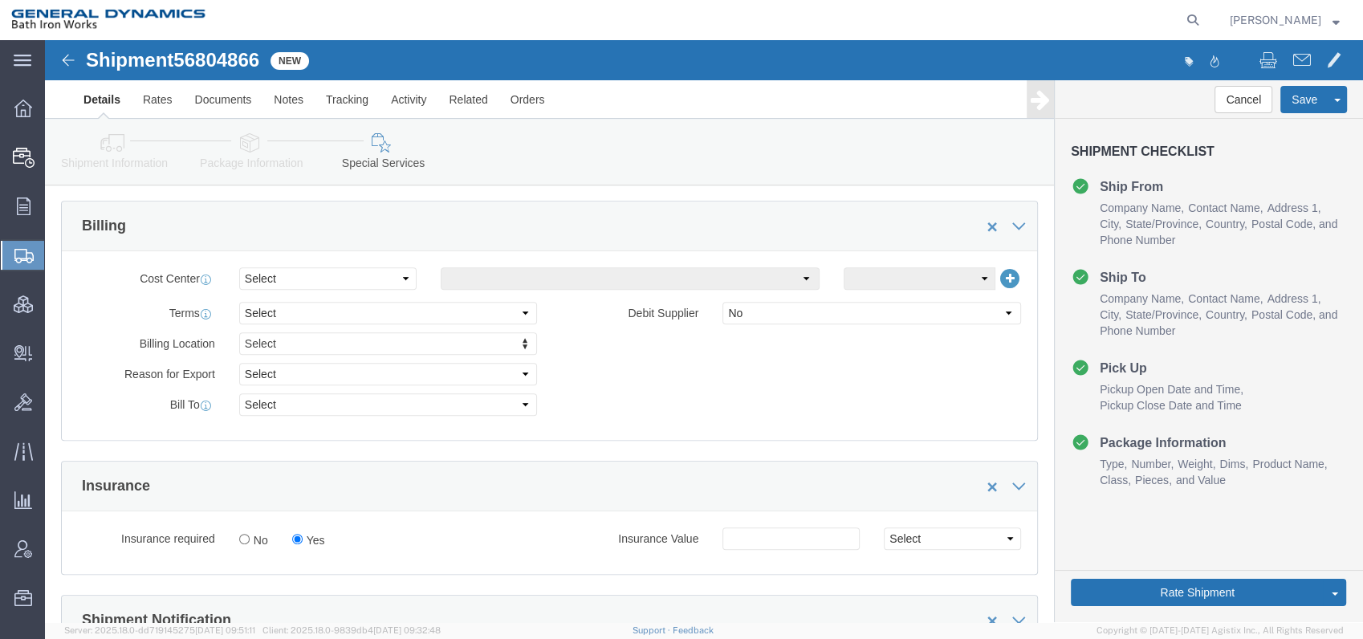
scroll to position [713, 0]
click select "Select Recipient Account Sender/Shipper Third Party Account"
select select "RCPN"
click select "Select Recipient Account Sender/Shipper Third Party Account"
type input "Bath Iron Works"
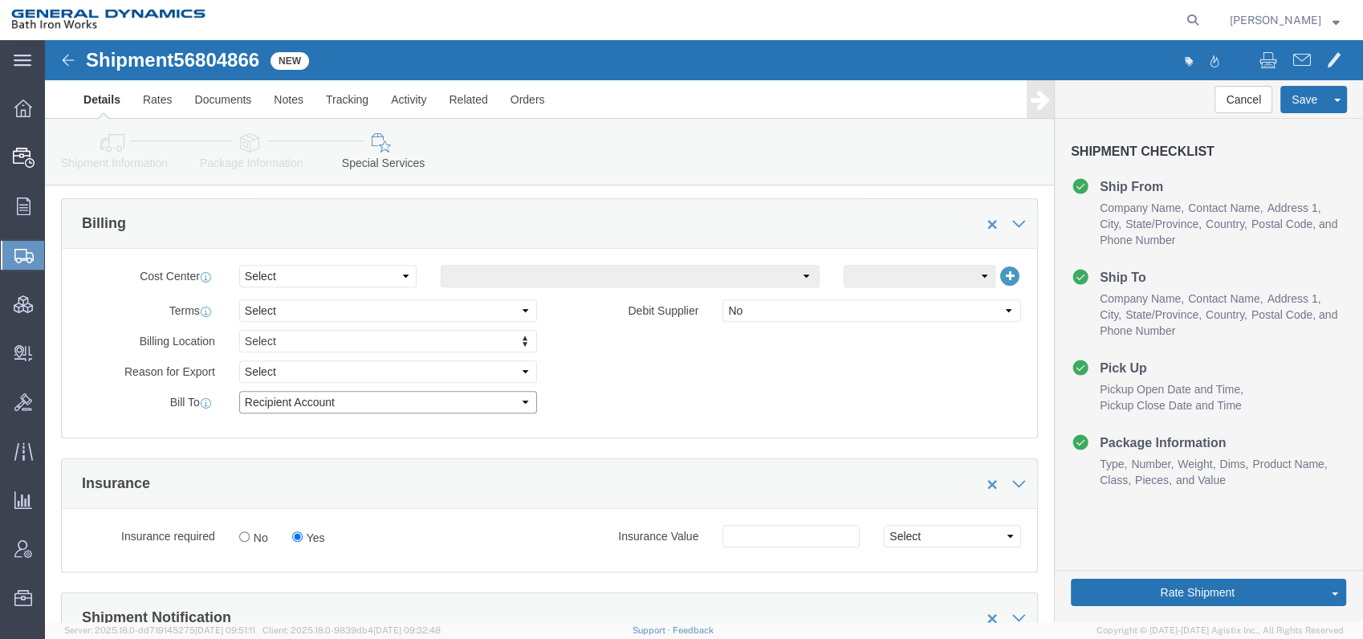
type input "[STREET_ADDRESS]"
select select "US"
select select "ME"
type input "[PHONE_NUMBER]"
type input "[PERSON_NAME]"
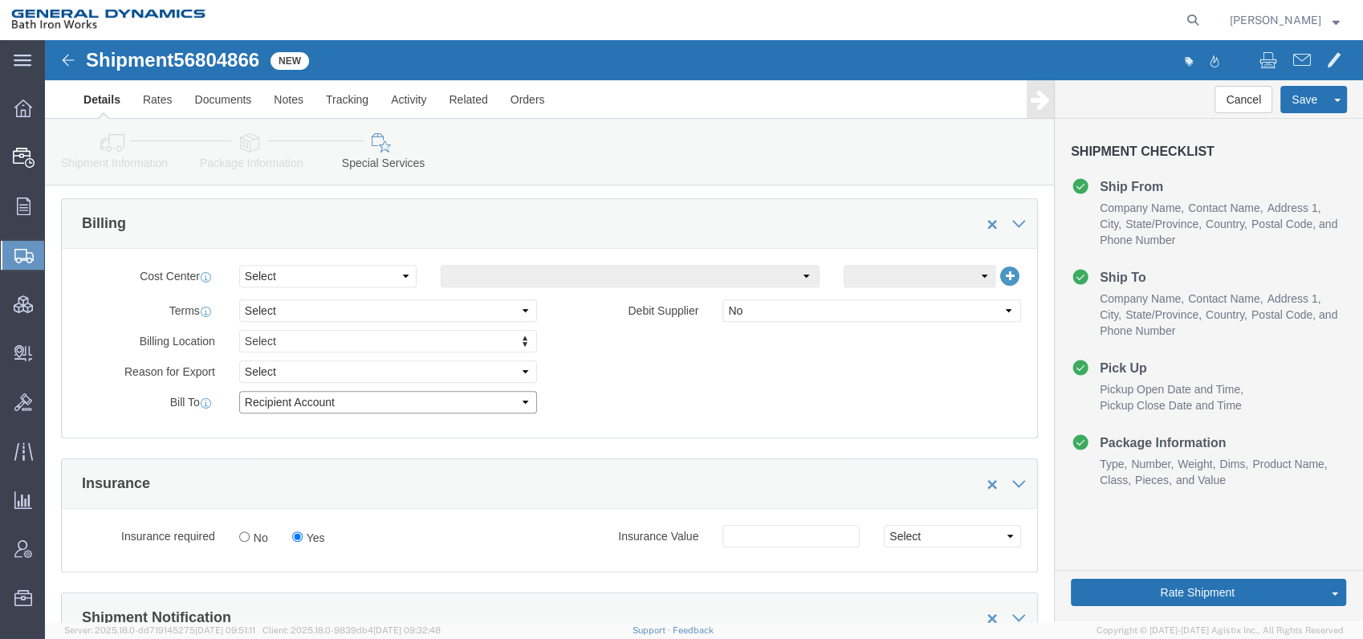
type input "[GEOGRAPHIC_DATA]"
type input "04011"
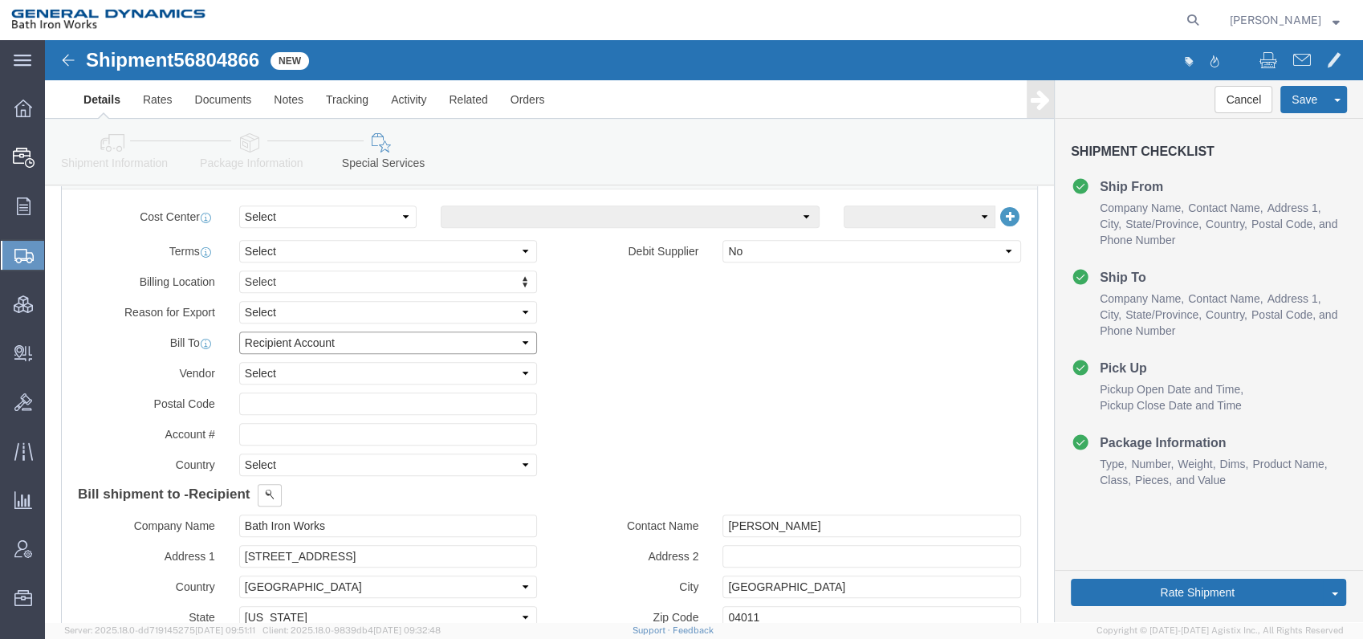
scroll to position [803, 0]
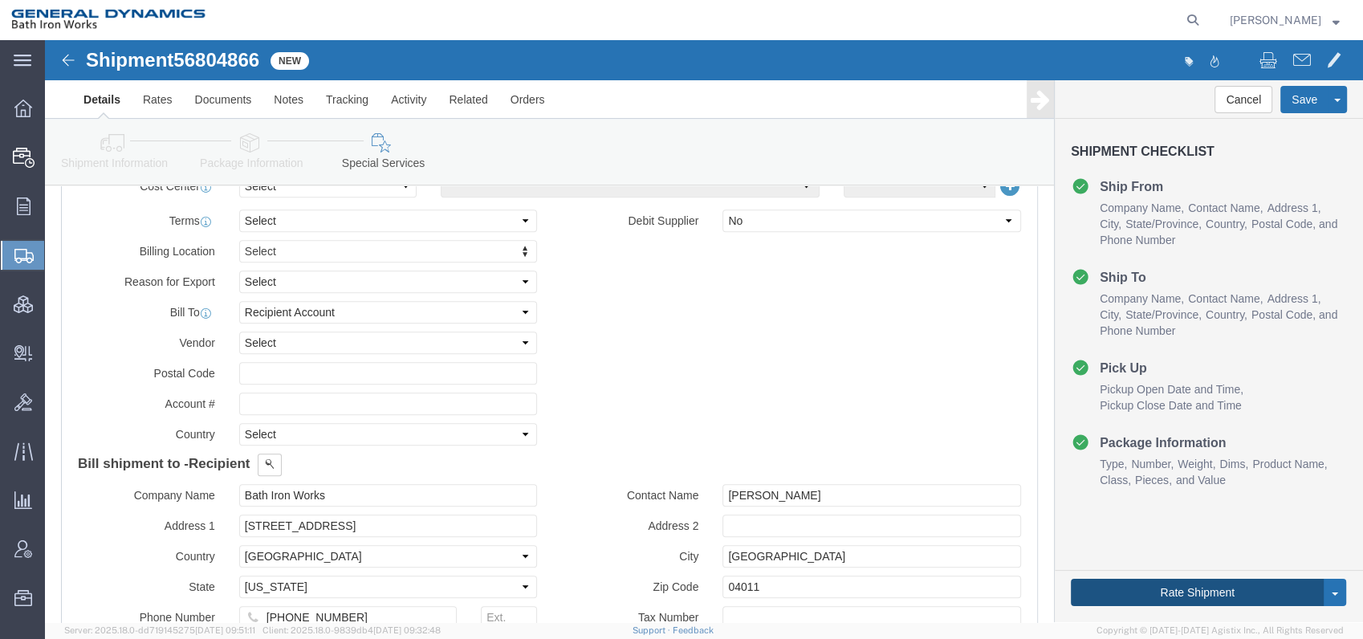
click button "Rate Shipment"
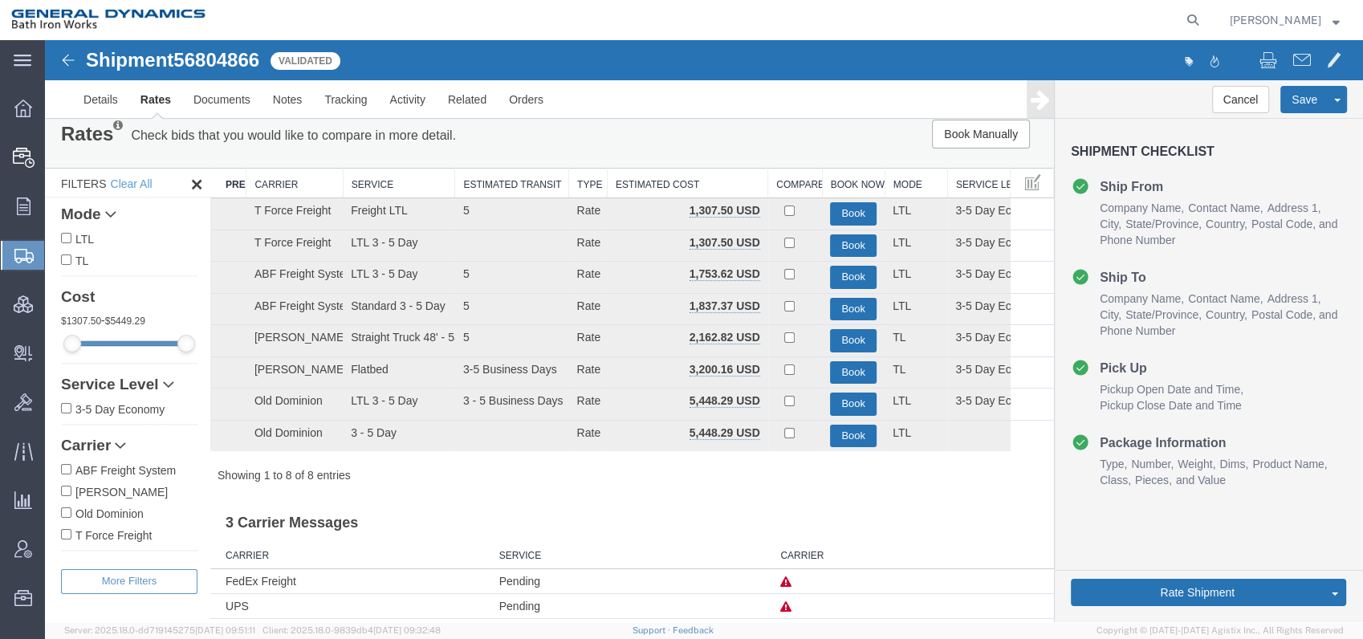
scroll to position [0, 0]
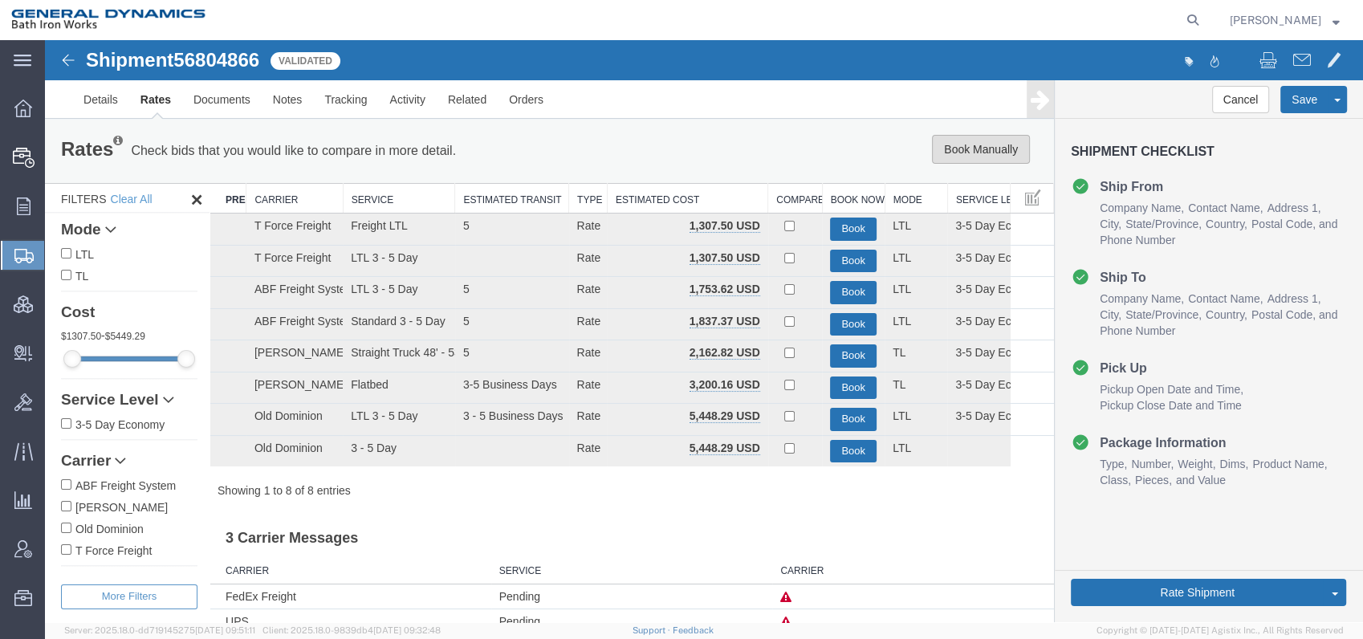
click at [992, 141] on button "Book Manually" at bounding box center [981, 149] width 98 height 29
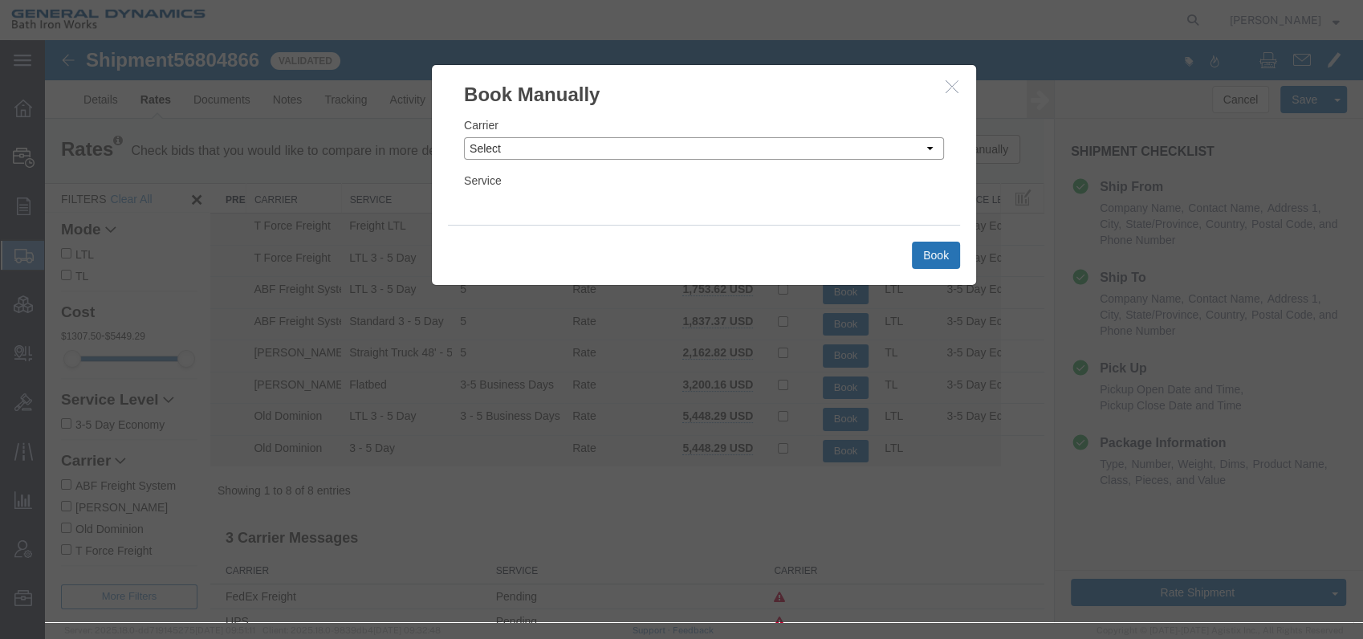
click at [931, 146] on select "Select Add New Carrier (and default service) A. [PERSON_NAME] Inc ABF Freight A…" at bounding box center [704, 148] width 480 height 22
select select "6922"
click at [464, 137] on select "Select Add New Carrier (and default service) A. [PERSON_NAME] Inc ABF Freight A…" at bounding box center [704, 148] width 480 height 22
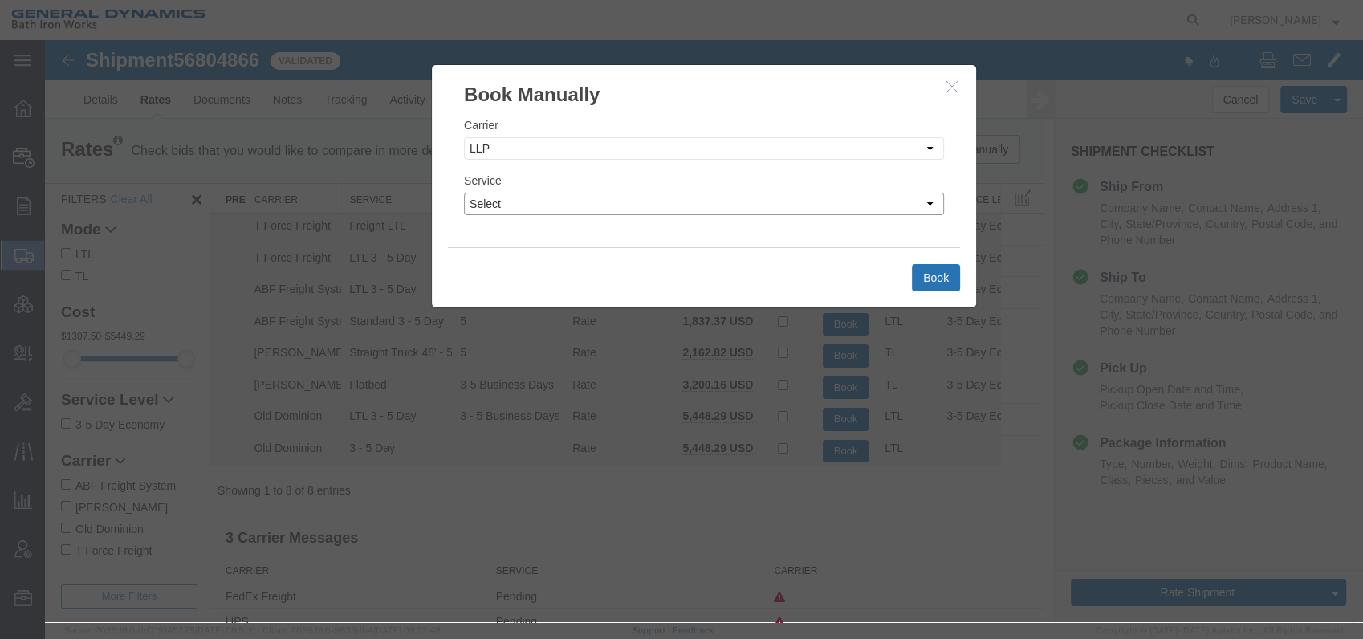
click at [925, 199] on select "Select LTL Truckload" at bounding box center [704, 204] width 480 height 22
select select "16773"
click at [464, 193] on select "Select LTL Truckload" at bounding box center [704, 204] width 480 height 22
click at [934, 282] on button "Book" at bounding box center [936, 277] width 48 height 27
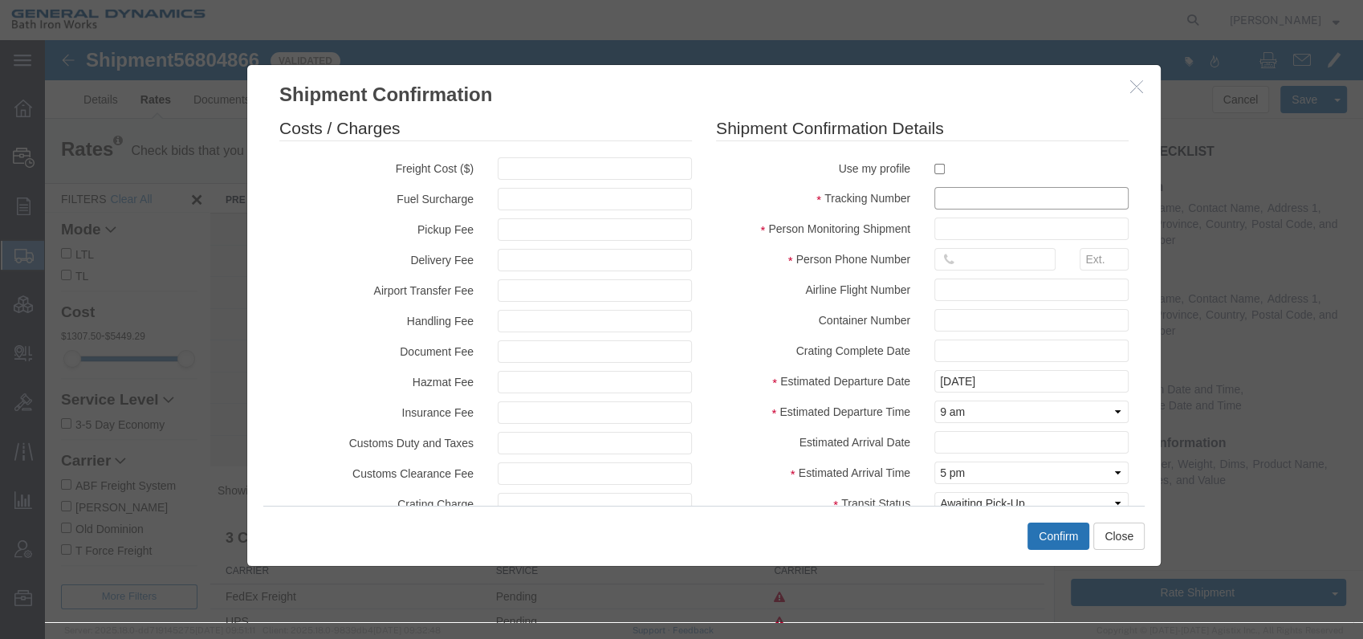
click at [953, 199] on input "text" at bounding box center [1031, 198] width 194 height 22
type input "00526APCDJ"
click at [969, 233] on input "text" at bounding box center [1031, 229] width 194 height 22
type input "[PERSON_NAME]"
click at [944, 254] on input "text" at bounding box center [994, 259] width 121 height 22
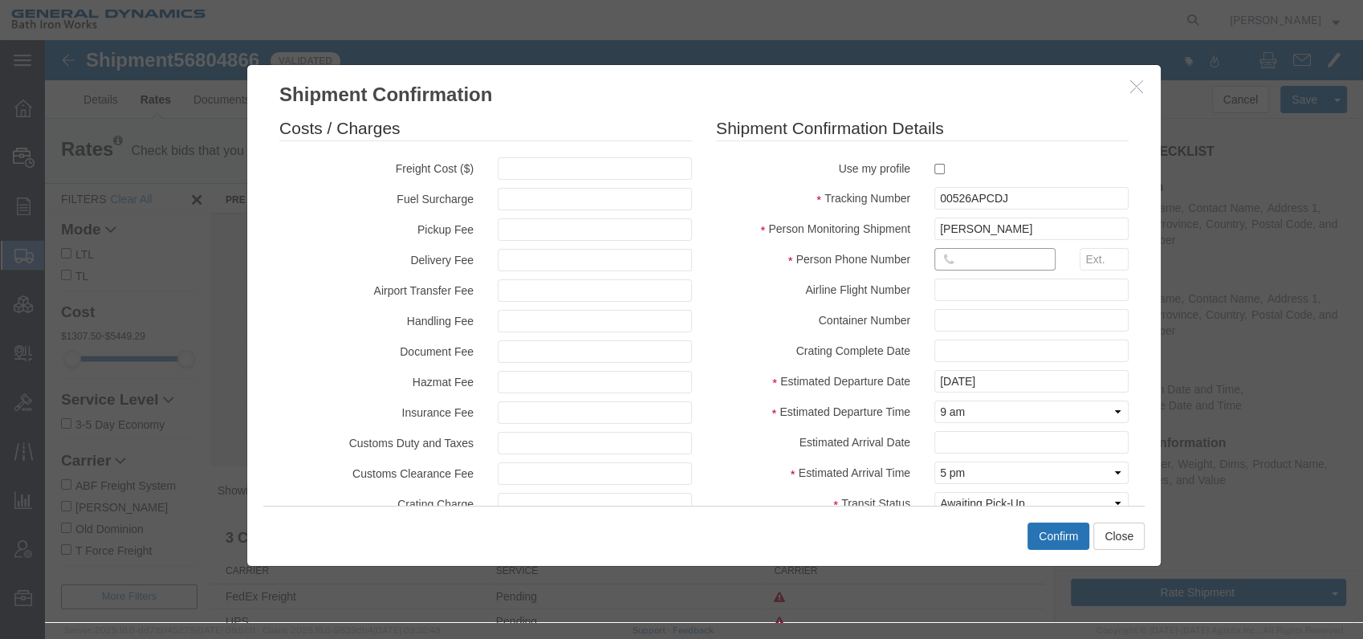
type input "[PHONE_NUMBER]"
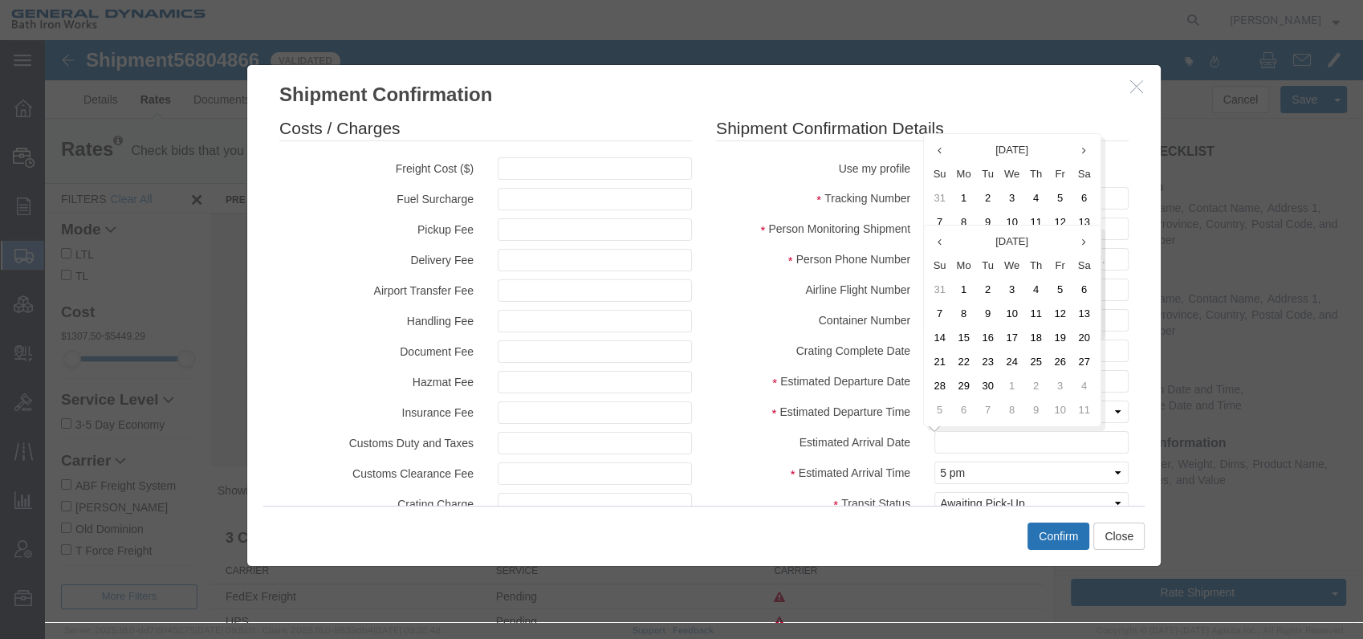
click at [1126, 299] on div at bounding box center [1031, 290] width 218 height 22
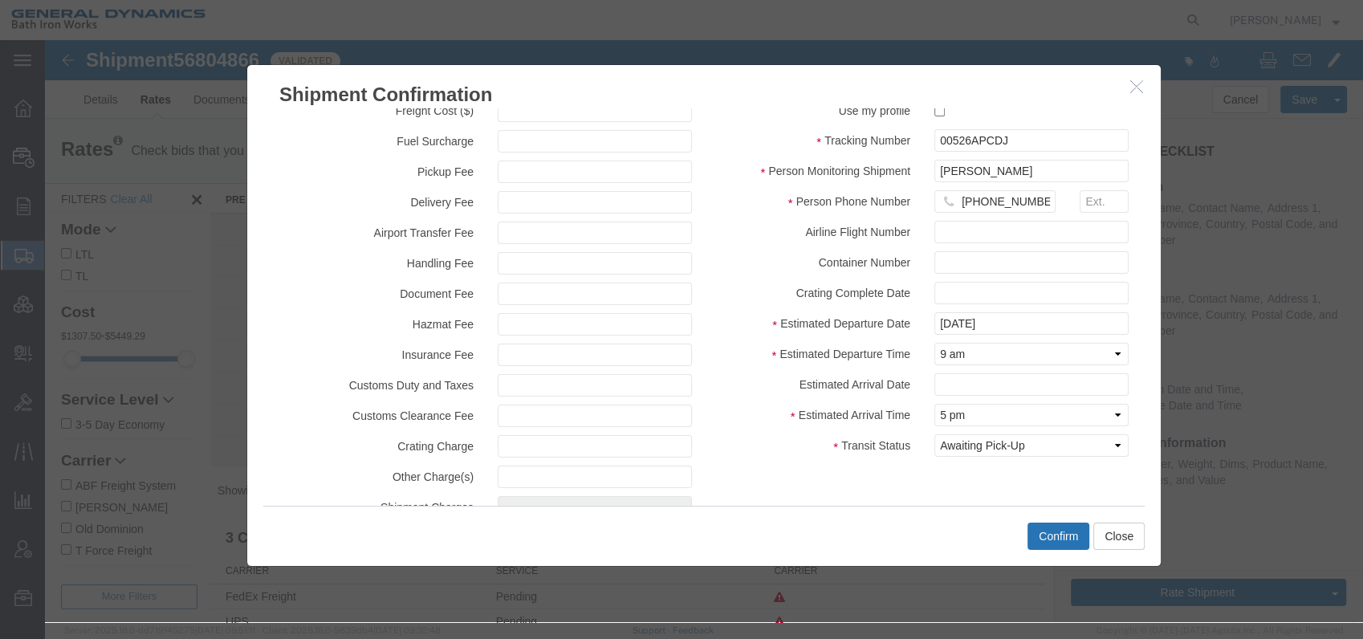
scroll to position [98, 0]
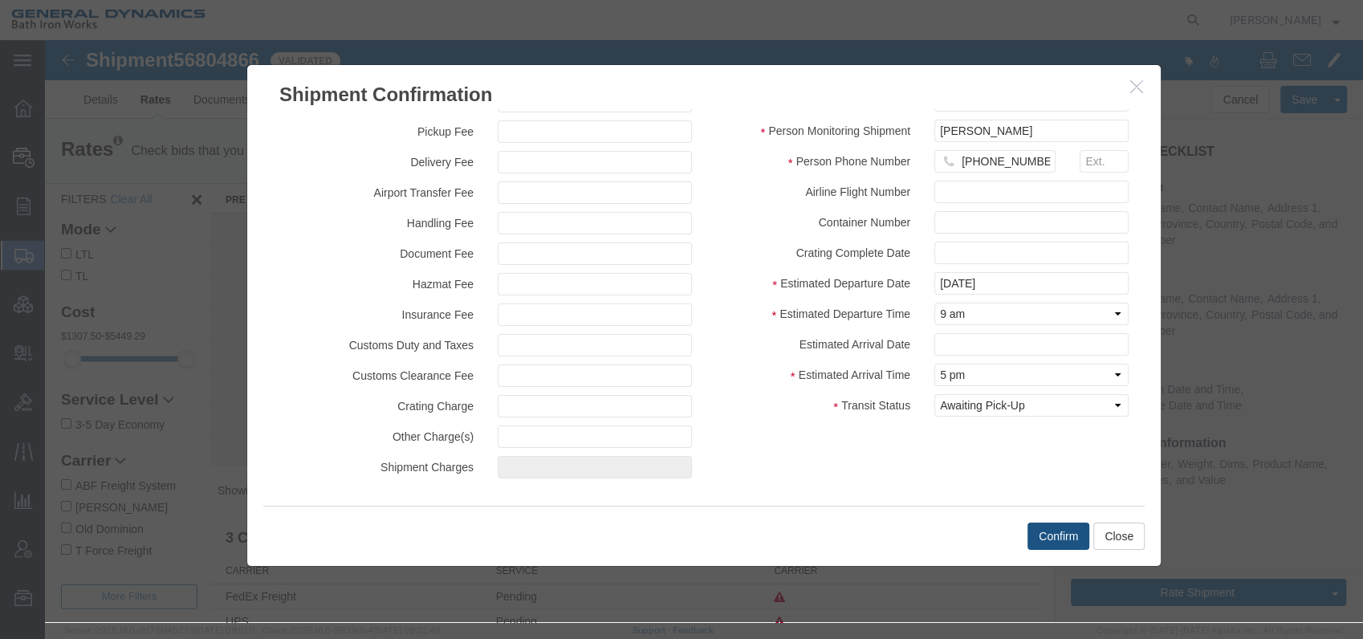
click at [1053, 533] on button "Confirm" at bounding box center [1058, 536] width 62 height 27
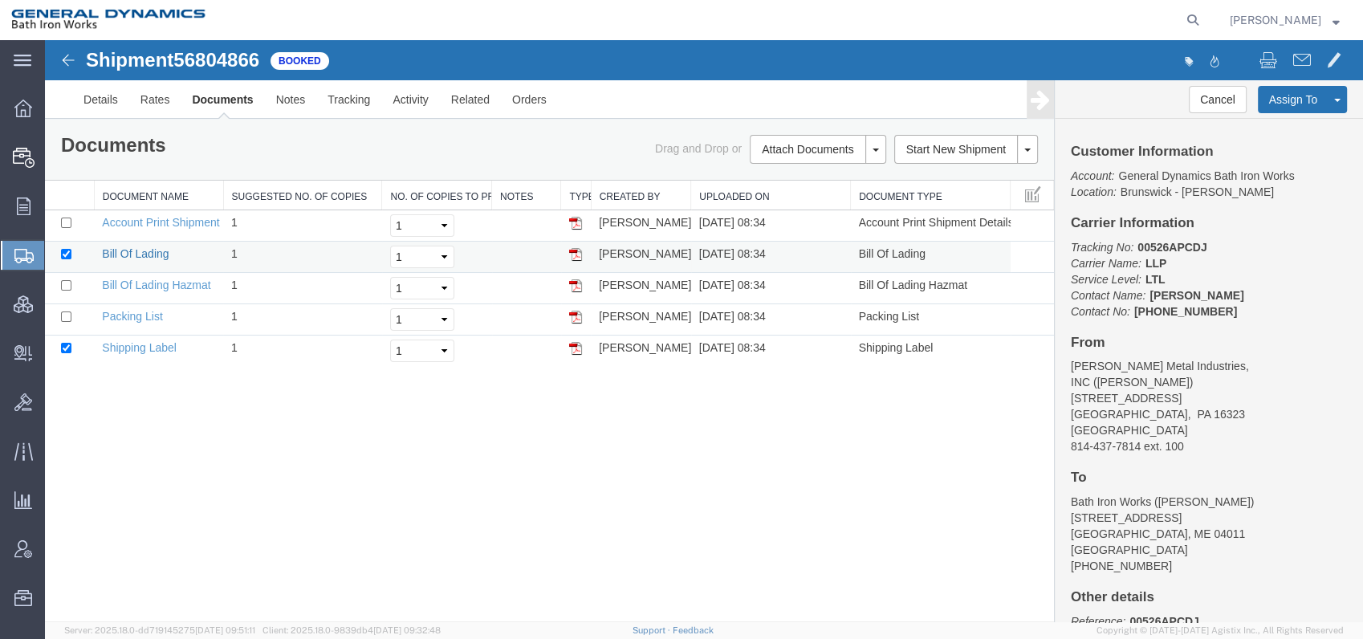
click at [149, 254] on link "Bill Of Lading" at bounding box center [135, 253] width 67 height 13
